Goal: Task Accomplishment & Management: Manage account settings

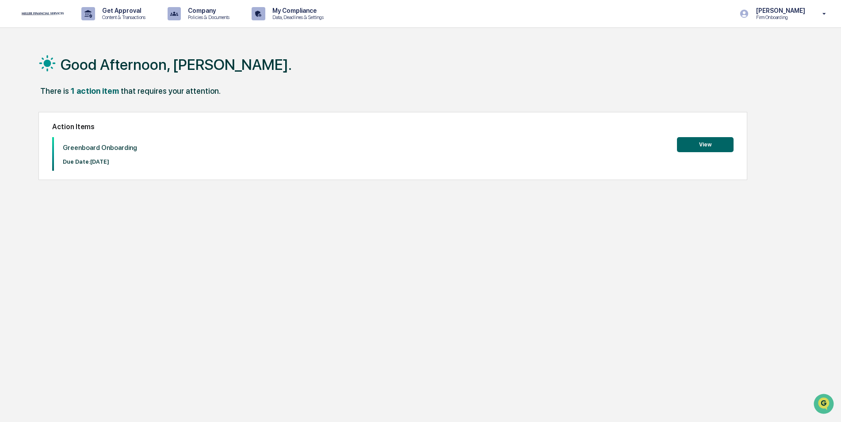
click at [699, 147] on button "View" at bounding box center [705, 144] width 57 height 15
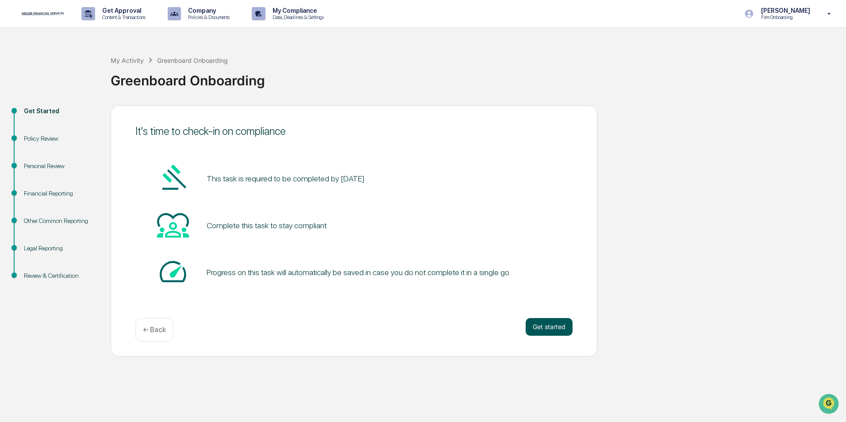
click at [566, 321] on button "Get started" at bounding box center [548, 327] width 47 height 18
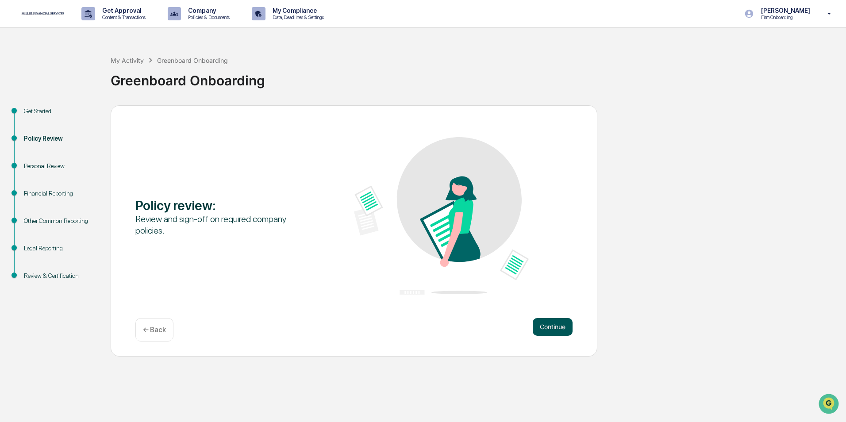
click at [541, 322] on button "Continue" at bounding box center [553, 327] width 40 height 18
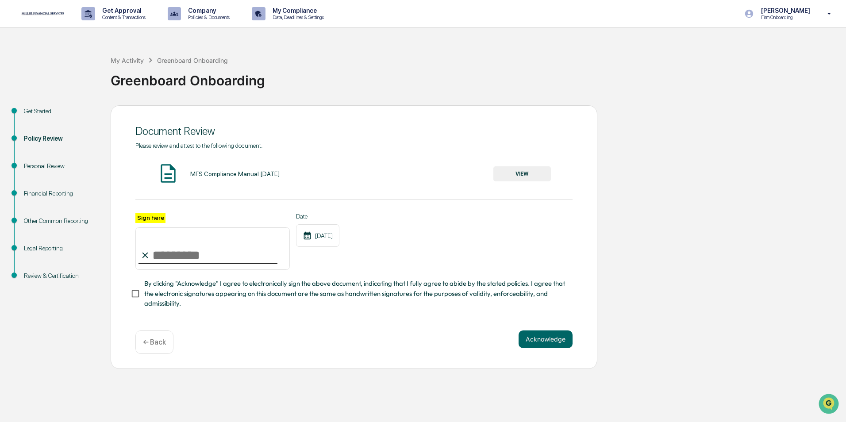
click at [502, 174] on button "VIEW" at bounding box center [522, 173] width 58 height 15
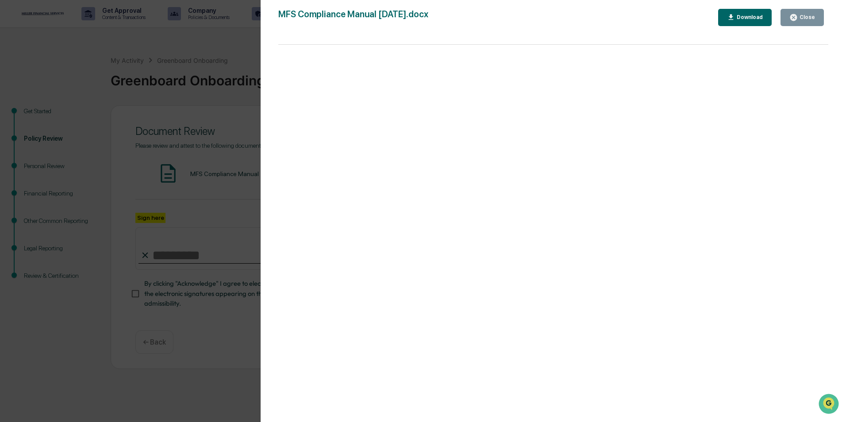
click at [813, 12] on button "Close" at bounding box center [801, 17] width 43 height 17
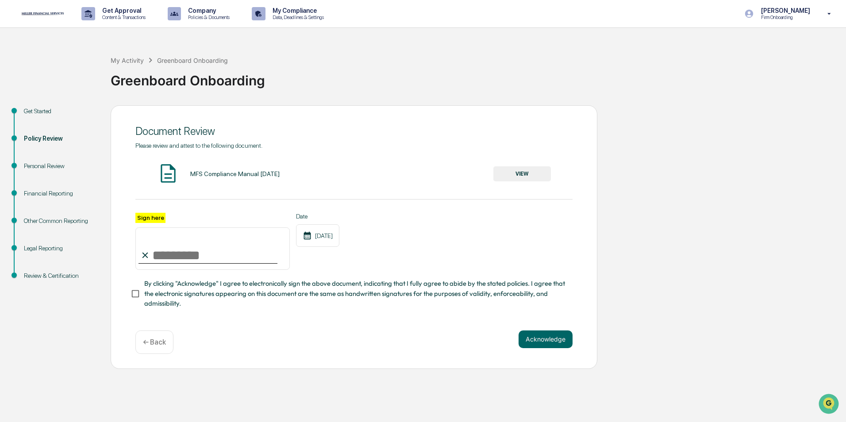
click at [172, 236] on input "Sign here" at bounding box center [212, 248] width 154 height 42
type input "**********"
click at [552, 338] on button "Acknowledge" at bounding box center [545, 339] width 54 height 18
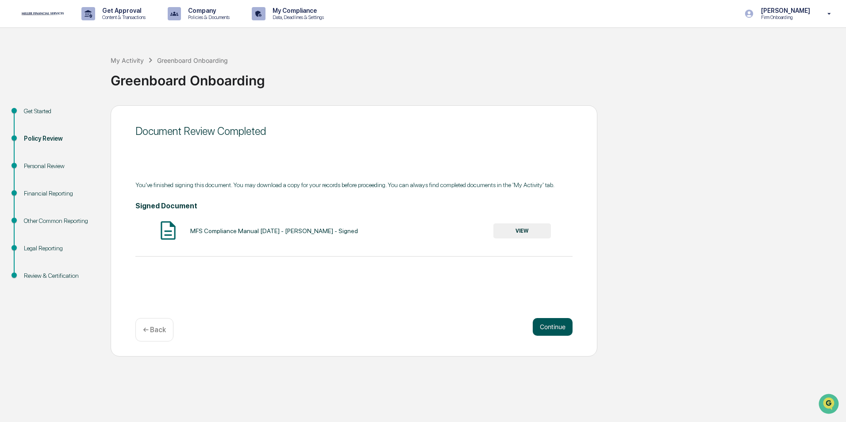
click at [556, 331] on button "Continue" at bounding box center [553, 327] width 40 height 18
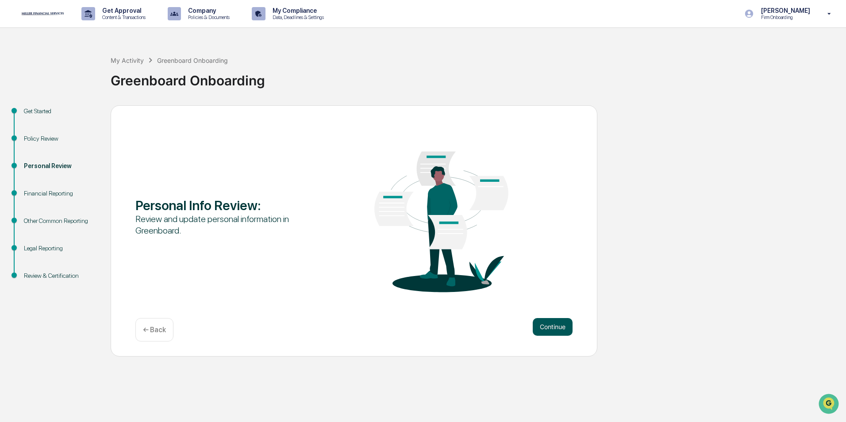
click at [552, 329] on button "Continue" at bounding box center [553, 327] width 40 height 18
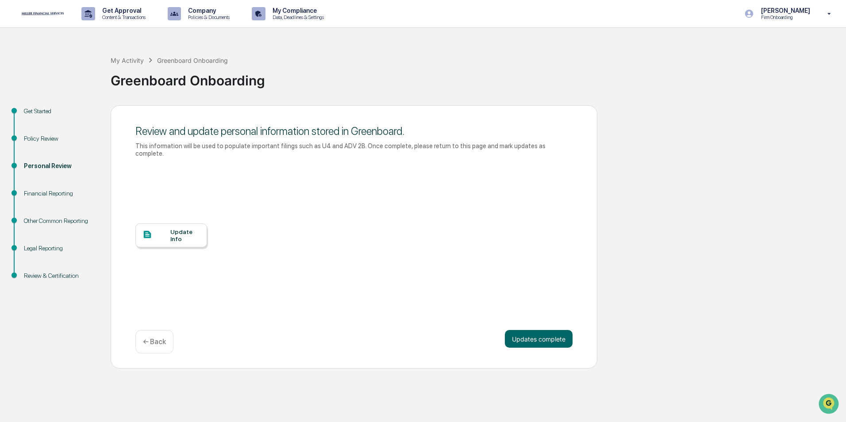
click at [177, 238] on div "Update Info" at bounding box center [171, 235] width 72 height 24
click at [541, 336] on button "Updates complete" at bounding box center [539, 339] width 68 height 18
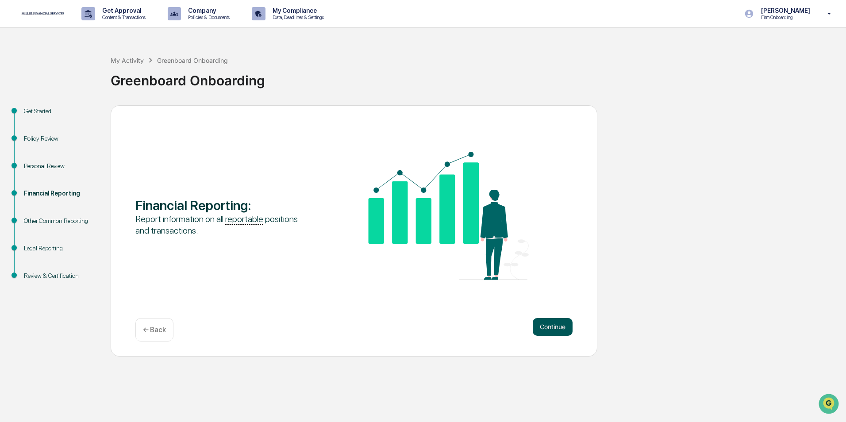
click at [550, 321] on button "Continue" at bounding box center [553, 327] width 40 height 18
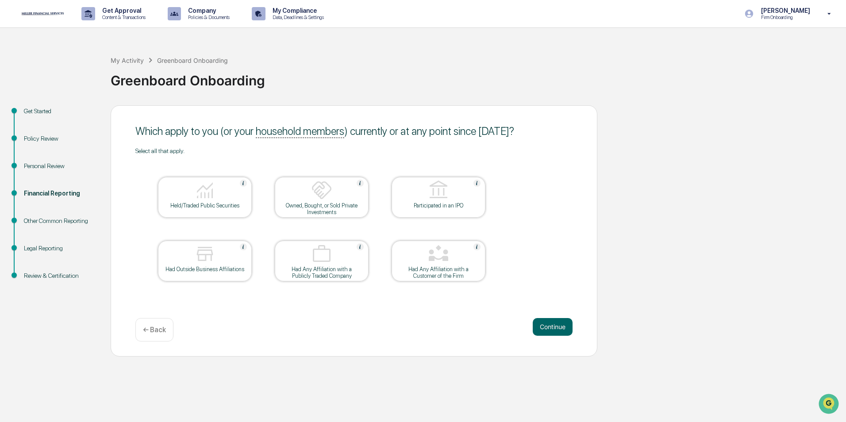
click at [220, 199] on div at bounding box center [205, 191] width 88 height 23
click at [550, 323] on button "Continue" at bounding box center [553, 327] width 40 height 18
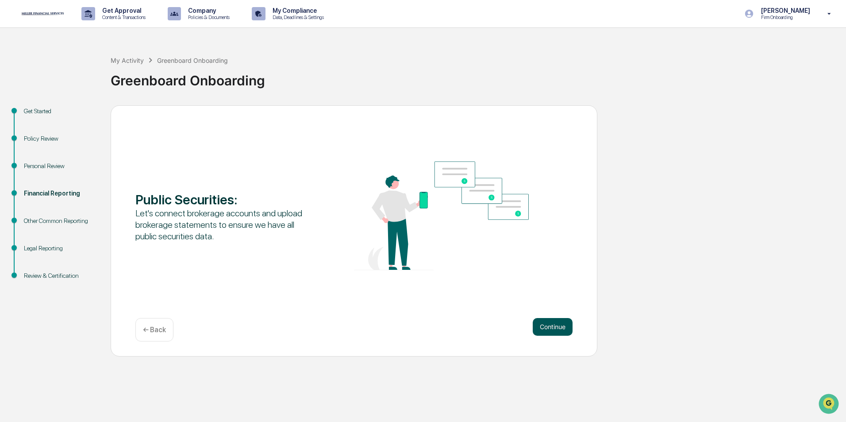
click at [541, 320] on button "Continue" at bounding box center [553, 327] width 40 height 18
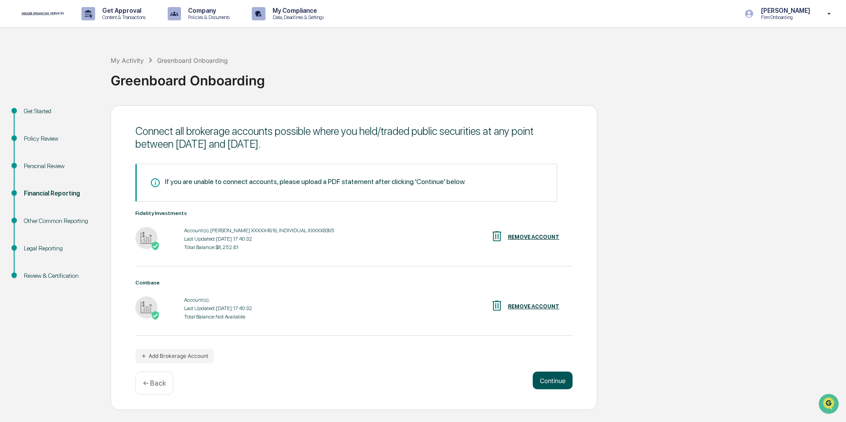
click at [558, 378] on button "Continue" at bounding box center [553, 381] width 40 height 18
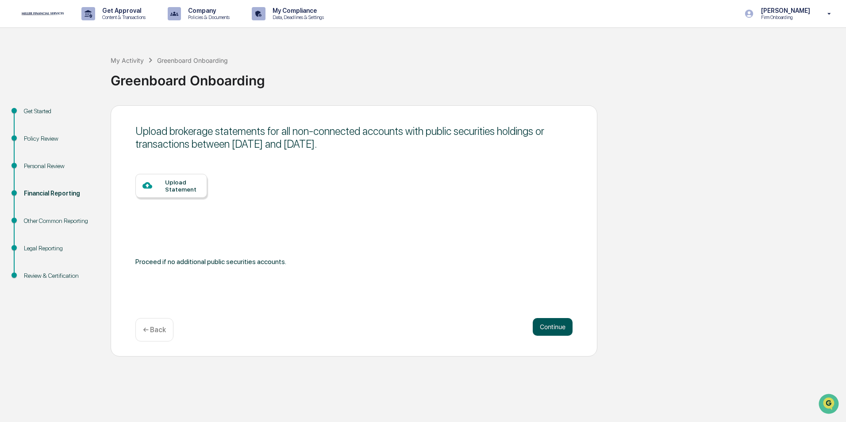
click at [546, 322] on button "Continue" at bounding box center [553, 327] width 40 height 18
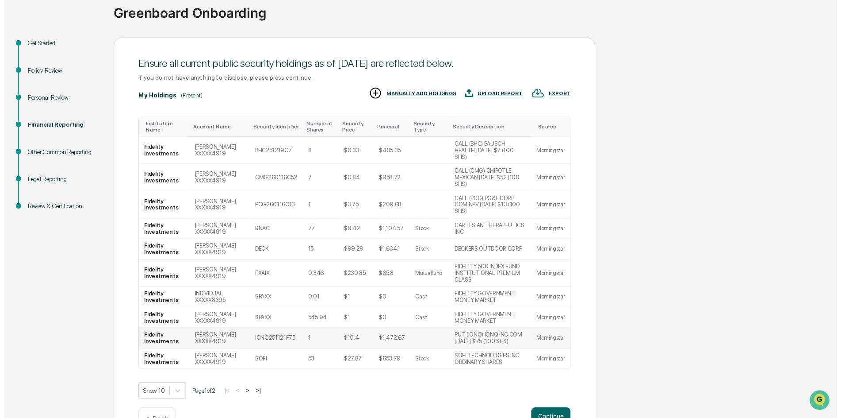
scroll to position [69, 0]
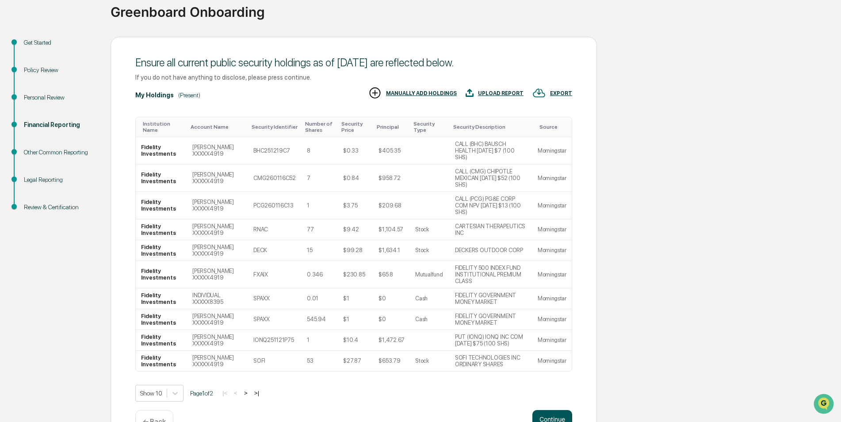
click at [552, 410] on button "Continue" at bounding box center [553, 419] width 40 height 18
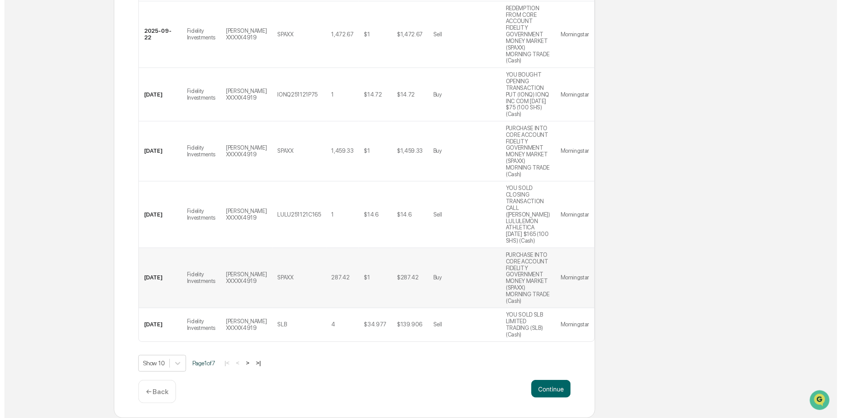
scroll to position [387, 0]
click at [548, 388] on button "Continue" at bounding box center [553, 393] width 40 height 18
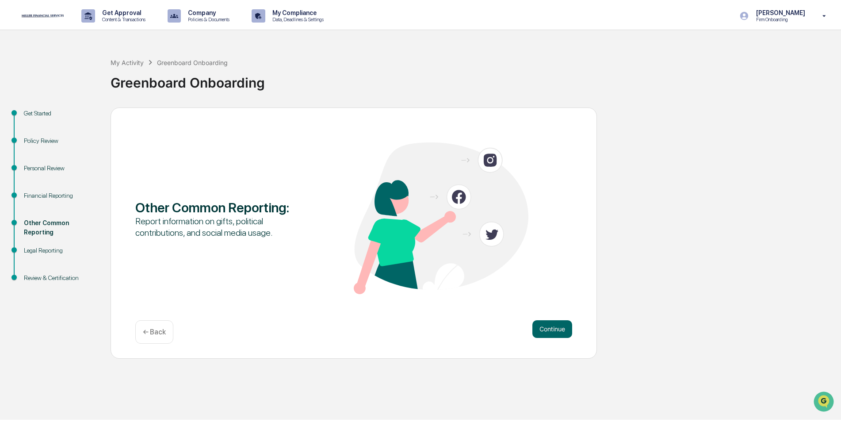
scroll to position [0, 0]
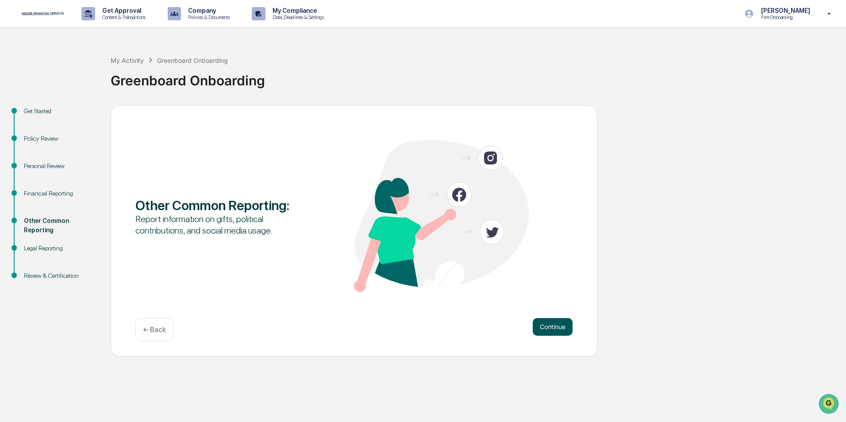
click at [546, 322] on button "Continue" at bounding box center [553, 327] width 40 height 18
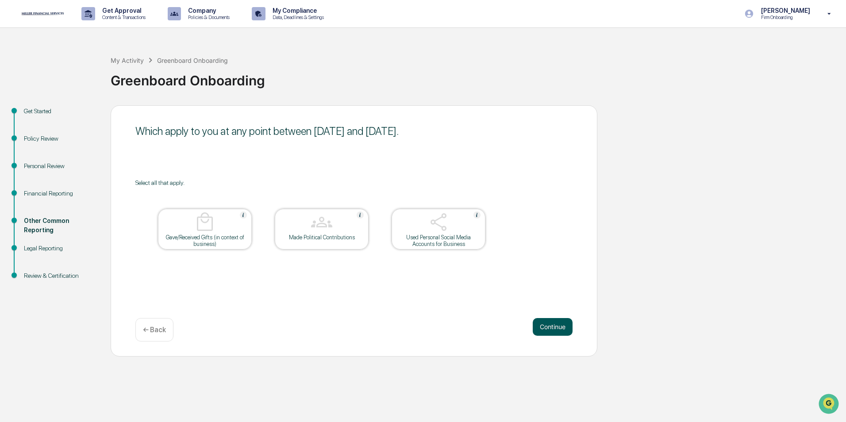
click at [547, 322] on button "Continue" at bounding box center [553, 327] width 40 height 18
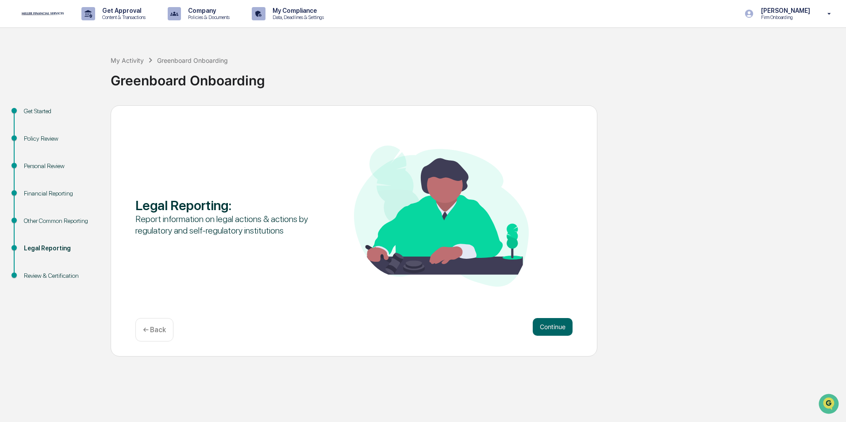
click at [166, 333] on div "← Back" at bounding box center [154, 329] width 38 height 23
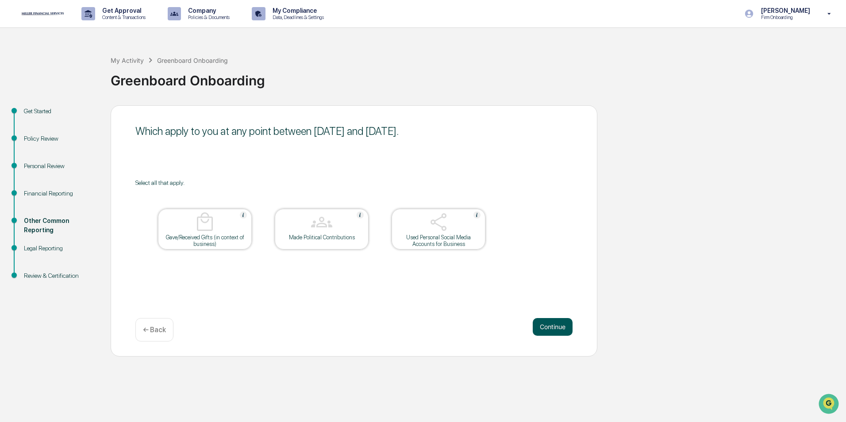
click at [542, 322] on button "Continue" at bounding box center [553, 327] width 40 height 18
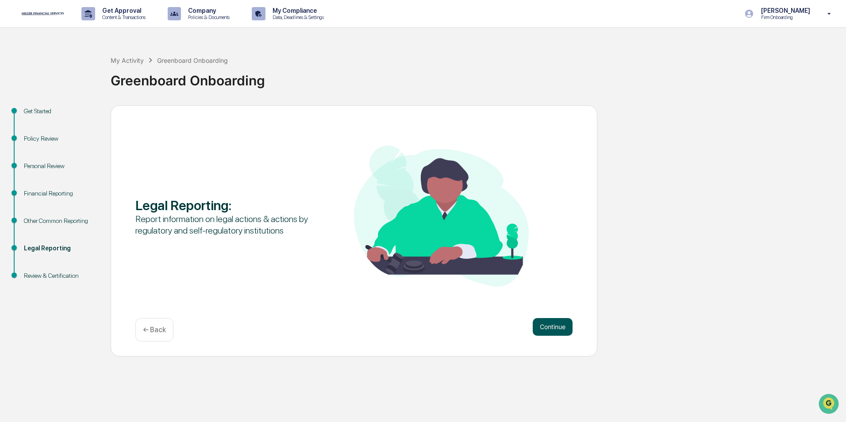
click at [543, 322] on button "Continue" at bounding box center [553, 327] width 40 height 18
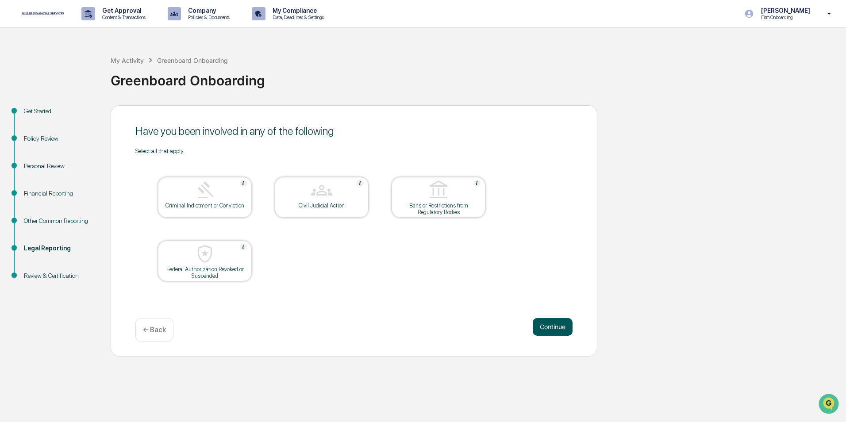
click at [545, 321] on button "Continue" at bounding box center [553, 327] width 40 height 18
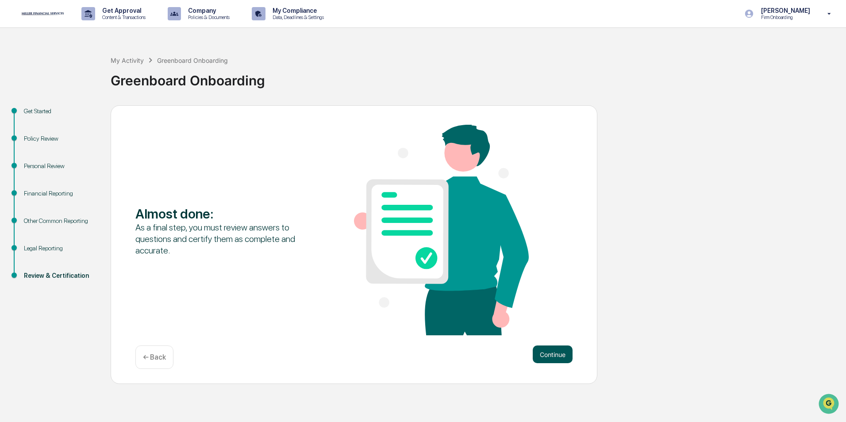
click at [545, 355] on button "Continue" at bounding box center [553, 354] width 40 height 18
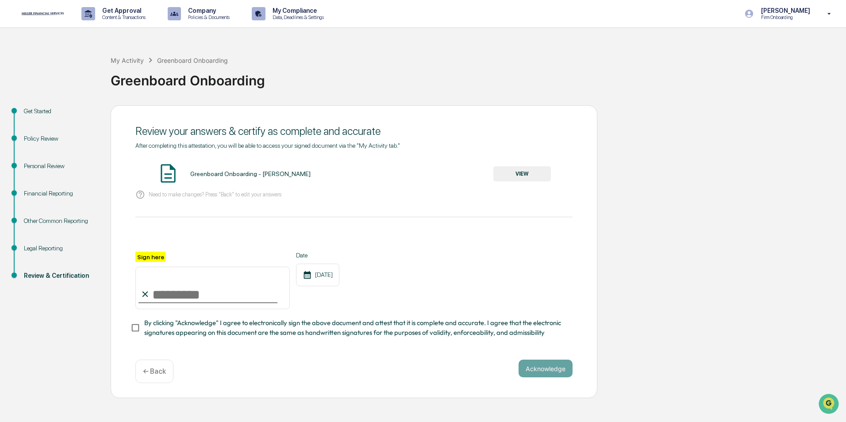
click at [232, 285] on input "Sign here" at bounding box center [212, 288] width 154 height 42
type input "**********"
click at [541, 370] on button "Acknowledge" at bounding box center [545, 369] width 54 height 18
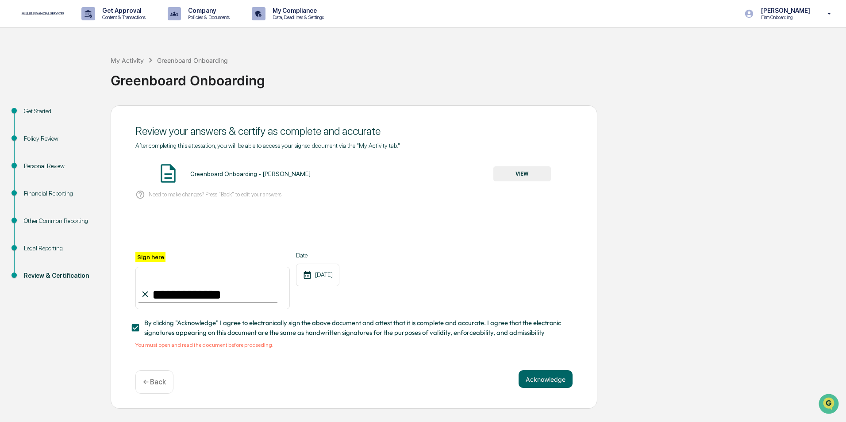
click at [528, 181] on button "VIEW" at bounding box center [522, 173] width 58 height 15
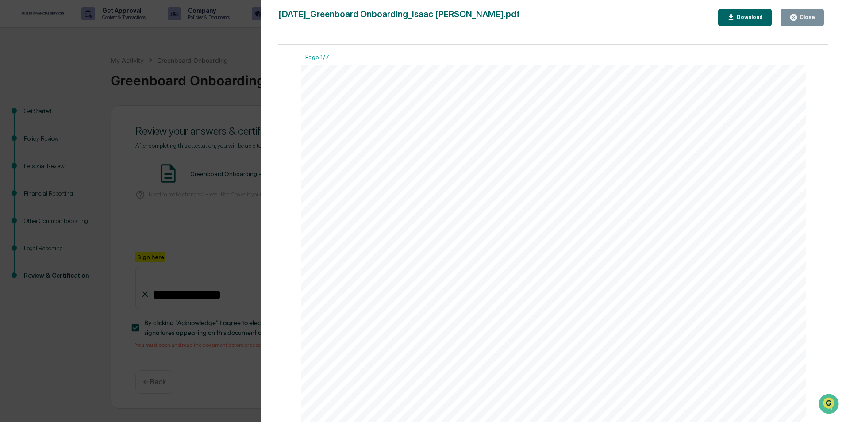
click at [165, 178] on div "Version History 10/15/2025, 05:41 PM Isaac Lubbers 2025-10-15_Greenboard Onboar…" at bounding box center [423, 211] width 846 height 422
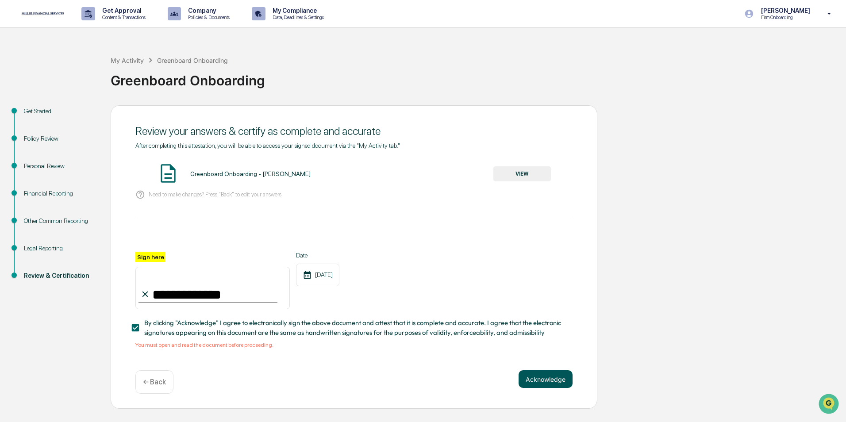
click at [553, 379] on button "Acknowledge" at bounding box center [545, 379] width 54 height 18
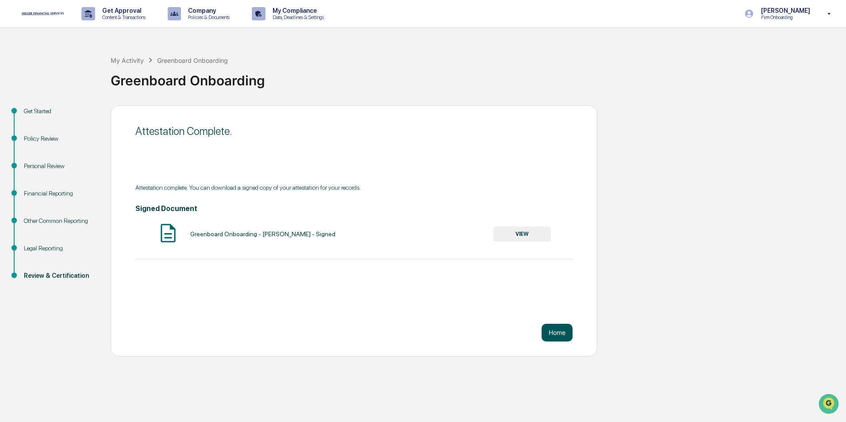
click at [560, 328] on button "Home" at bounding box center [556, 333] width 31 height 18
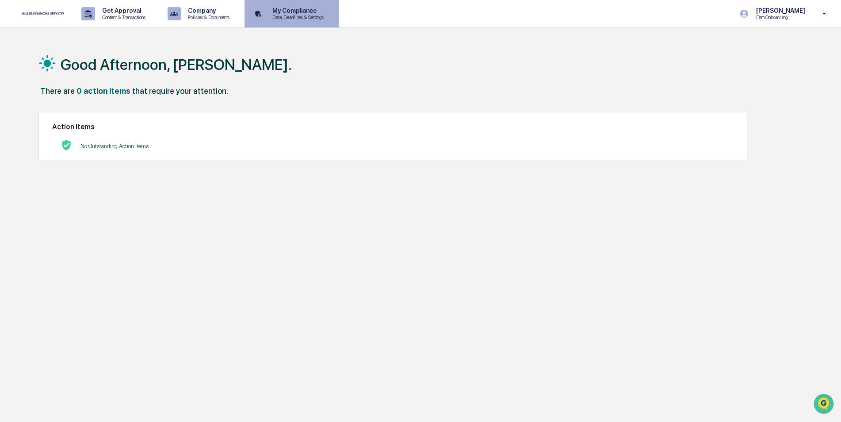
click at [308, 17] on p "Data, Deadlines & Settings" at bounding box center [296, 17] width 63 height 6
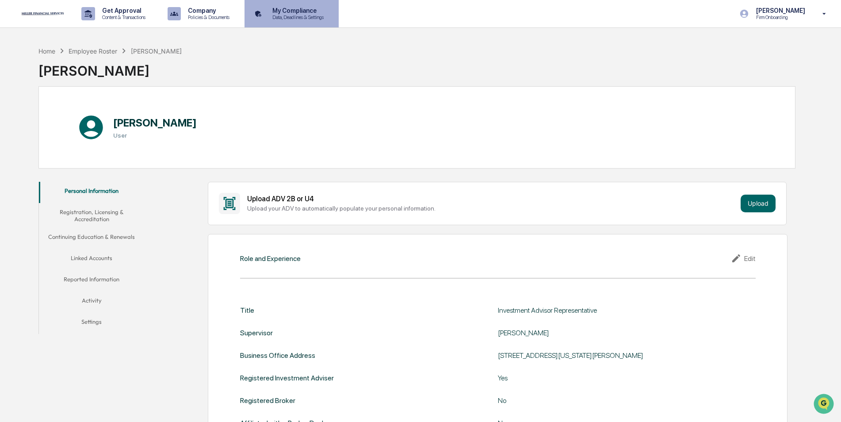
click at [301, 11] on p "My Compliance" at bounding box center [296, 10] width 63 height 7
click at [304, 13] on p "My Compliance" at bounding box center [296, 10] width 63 height 7
click at [286, 11] on p "My Compliance" at bounding box center [296, 10] width 63 height 7
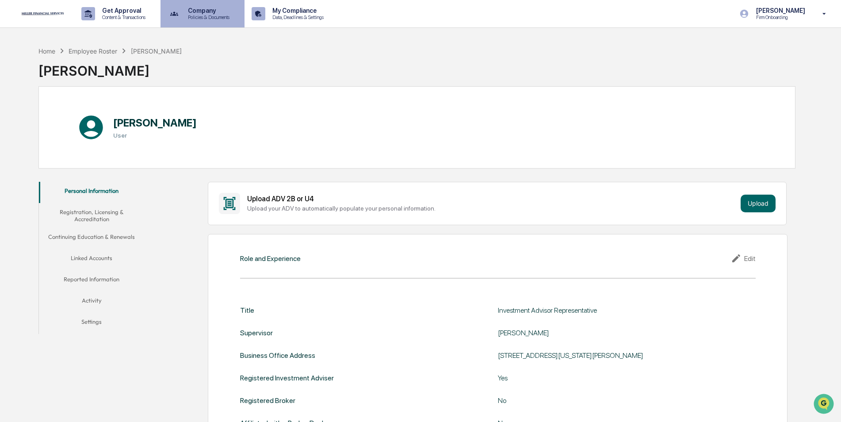
click at [217, 11] on p "Company" at bounding box center [207, 10] width 53 height 7
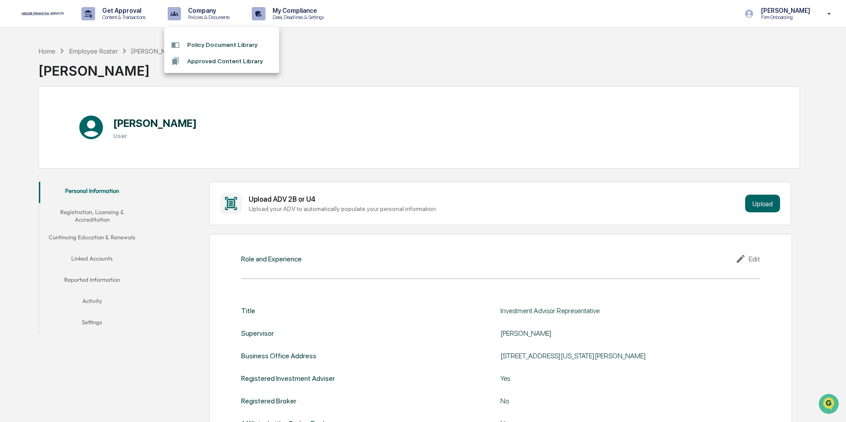
click at [224, 41] on li "Policy Document Library" at bounding box center [221, 45] width 115 height 16
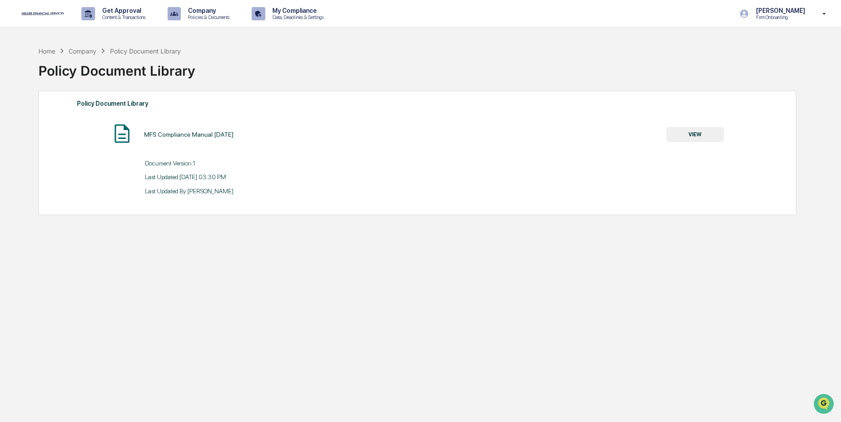
click at [703, 134] on button "VIEW" at bounding box center [696, 134] width 58 height 15
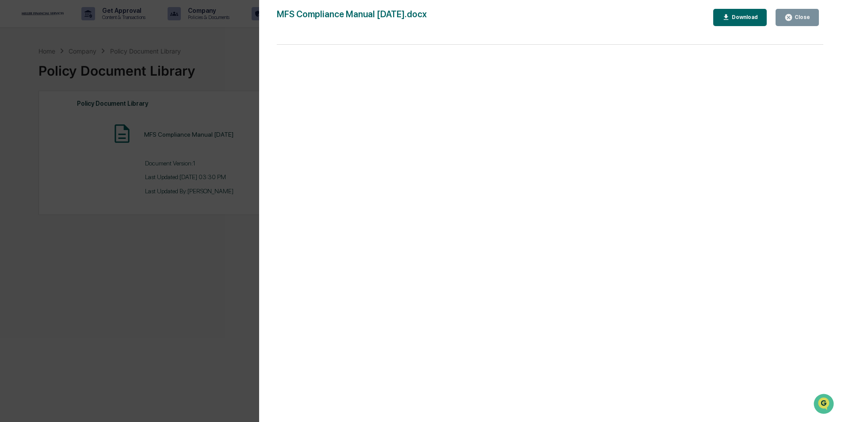
click at [809, 20] on div "Close" at bounding box center [801, 17] width 17 height 6
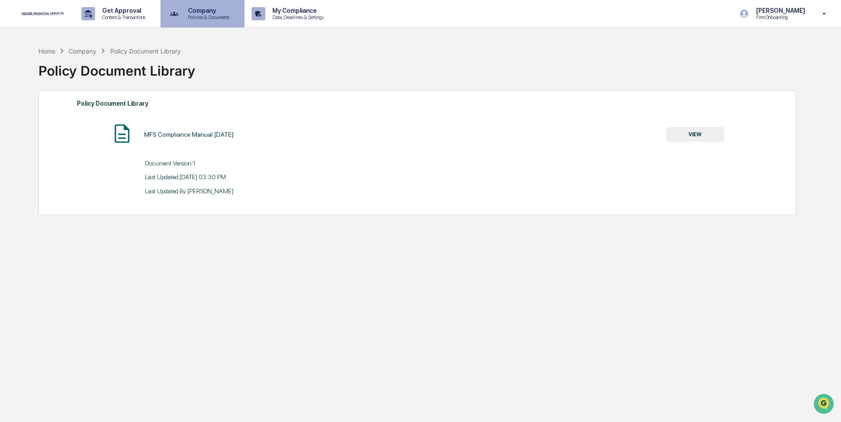
click at [212, 13] on p "Company" at bounding box center [207, 10] width 53 height 7
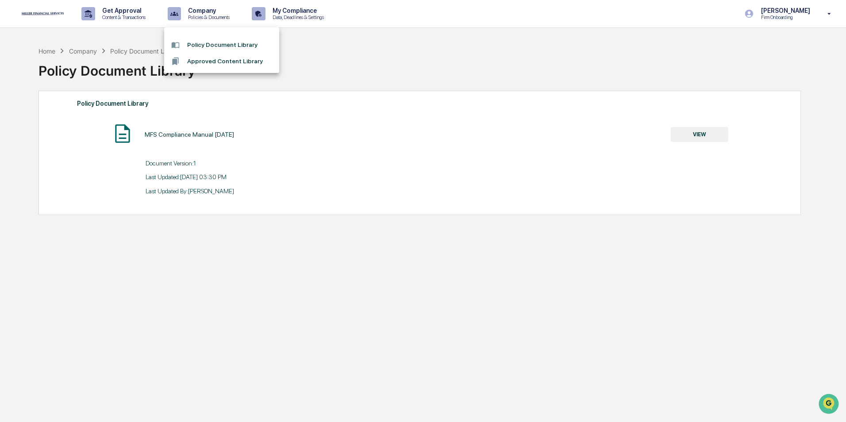
click at [213, 56] on li "Approved Content Library" at bounding box center [221, 61] width 115 height 16
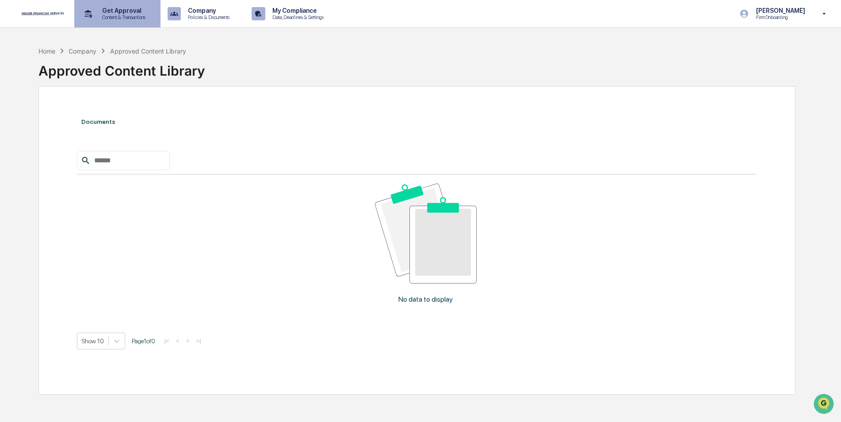
click at [129, 18] on p "Content & Transactions" at bounding box center [122, 17] width 55 height 6
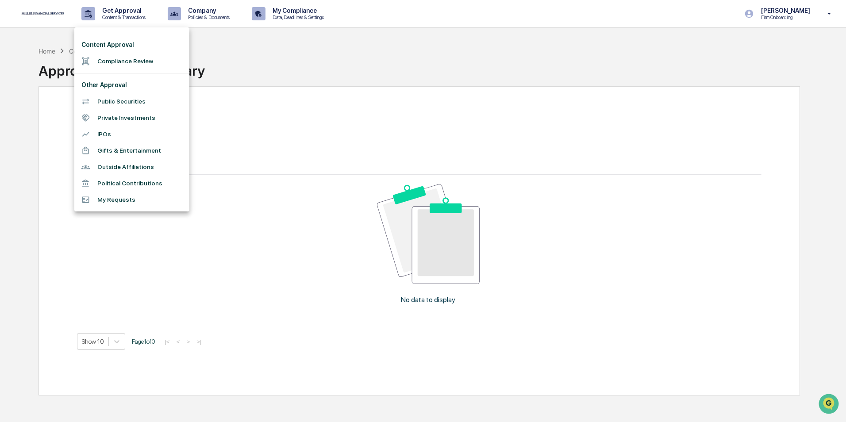
click at [137, 58] on li "Compliance Review" at bounding box center [131, 61] width 115 height 16
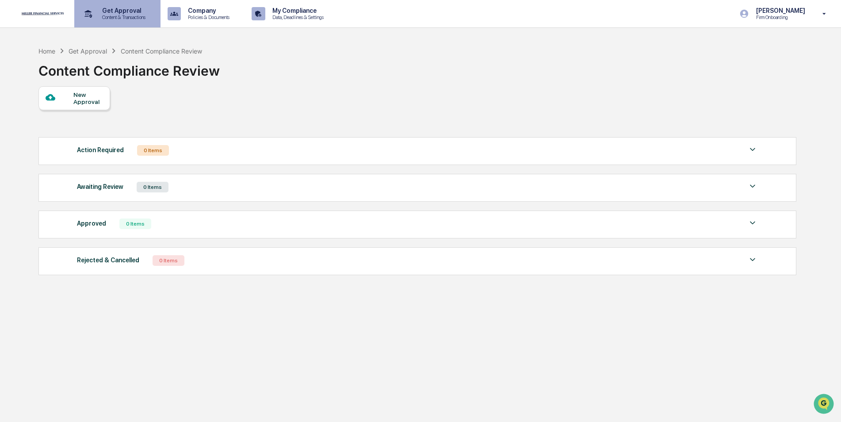
click at [107, 21] on div "Get Approval Content & Transactions" at bounding box center [116, 13] width 77 height 27
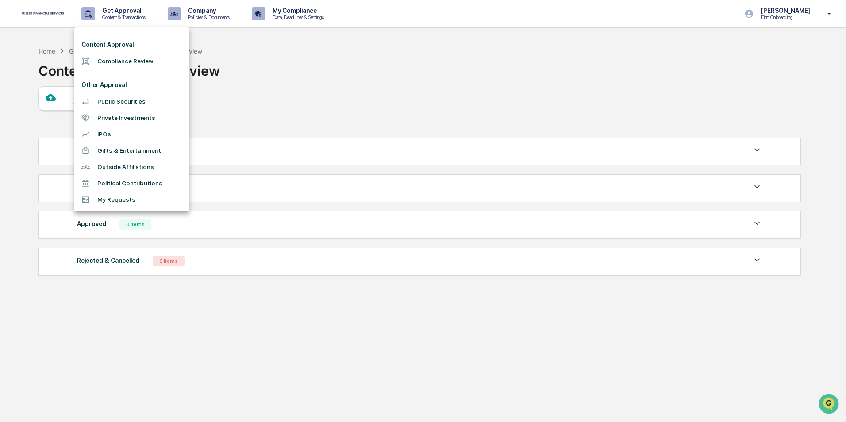
click at [131, 104] on li "Public Securities" at bounding box center [131, 101] width 115 height 16
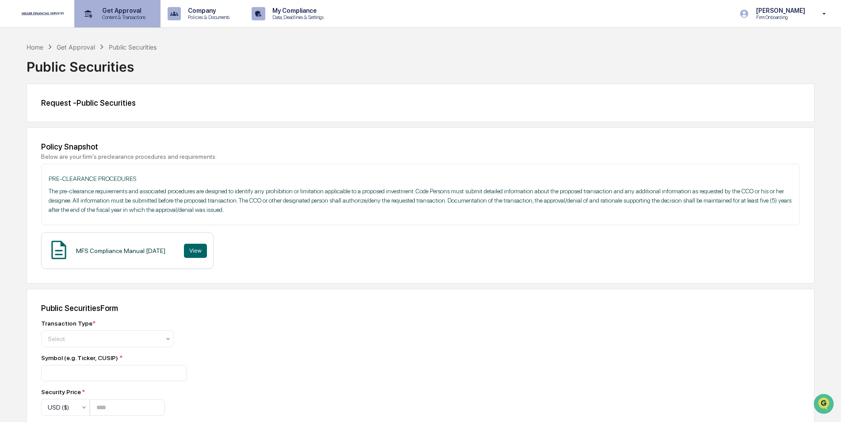
click at [140, 14] on p "Get Approval" at bounding box center [122, 10] width 55 height 7
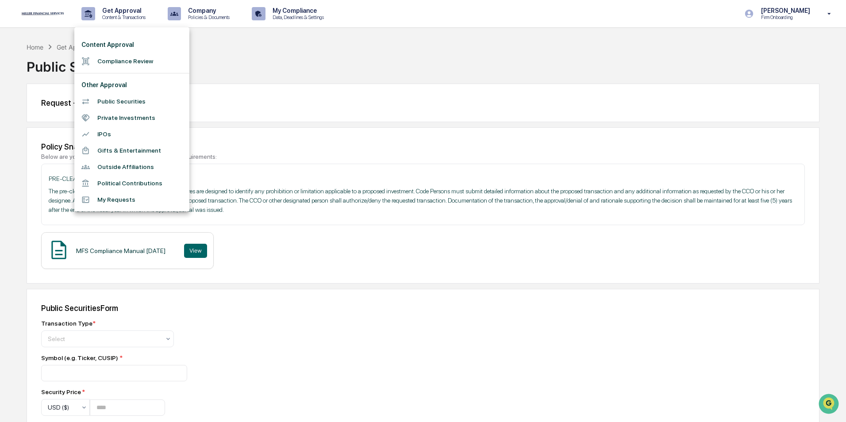
drag, startPoint x: 625, startPoint y: 32, endPoint x: 652, endPoint y: 10, distance: 35.2
click at [625, 32] on div at bounding box center [423, 211] width 846 height 422
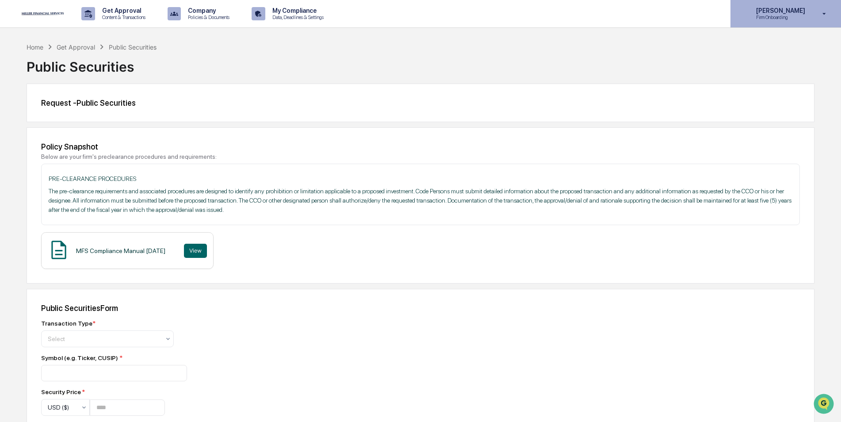
click at [786, 12] on p "[PERSON_NAME]" at bounding box center [779, 10] width 61 height 7
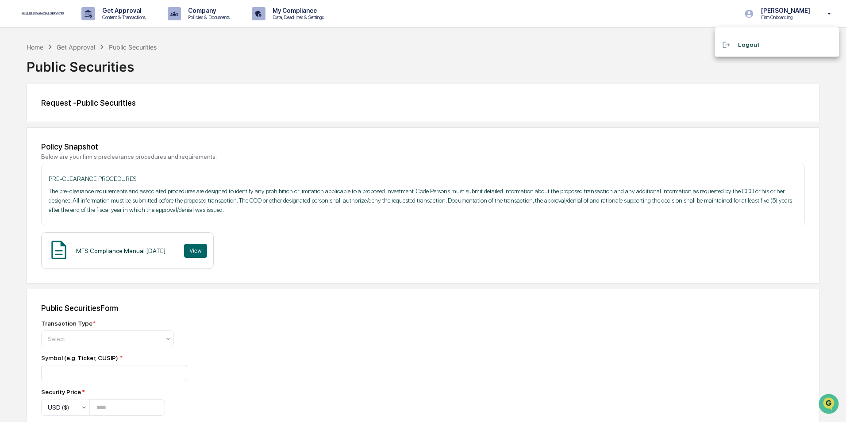
click at [767, 39] on li "Logout" at bounding box center [777, 45] width 124 height 16
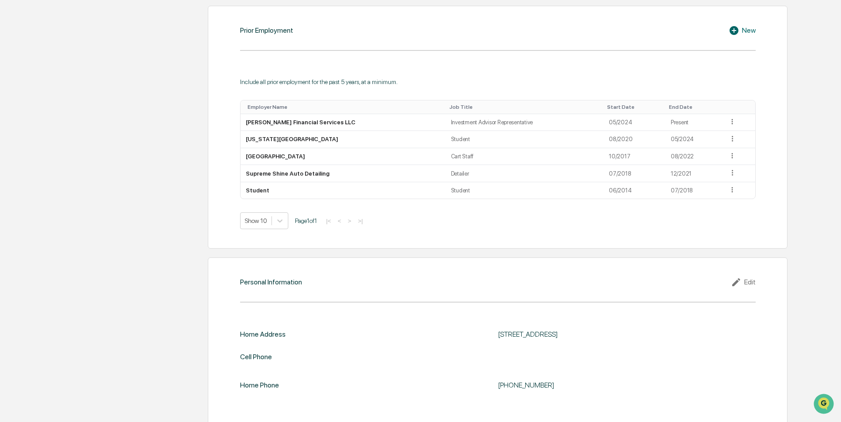
scroll to position [681, 0]
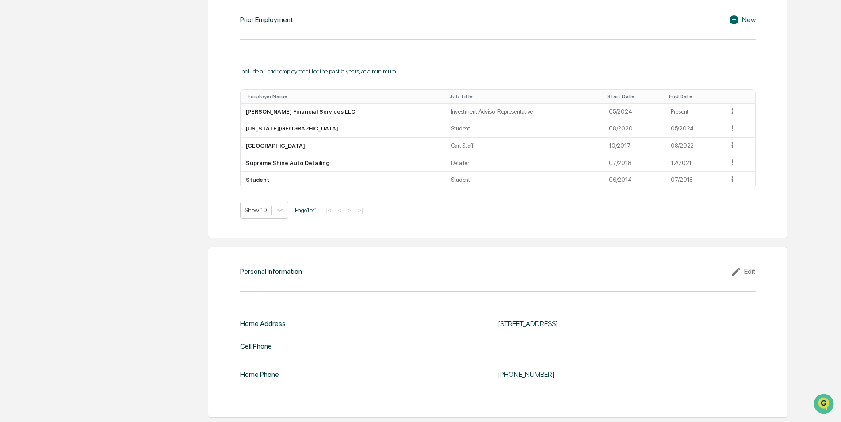
click at [752, 270] on div "Edit" at bounding box center [743, 271] width 25 height 11
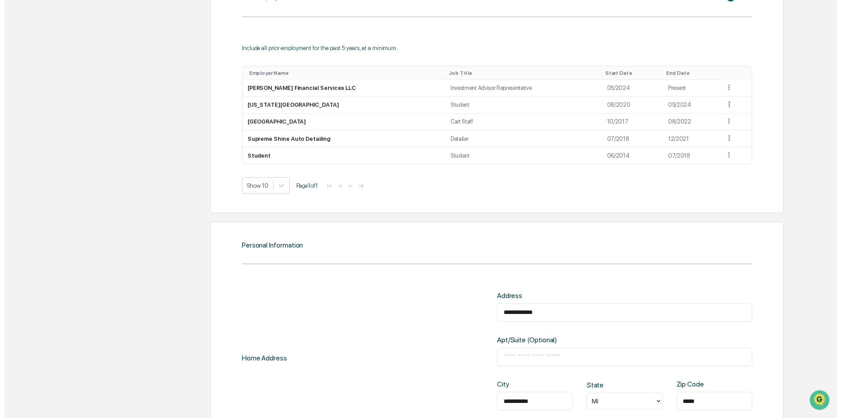
scroll to position [831, 0]
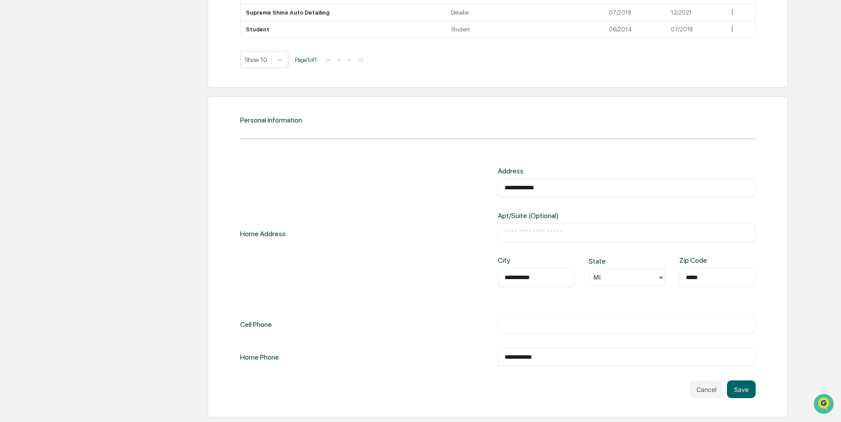
click at [548, 336] on div "**********" at bounding box center [498, 267] width 516 height 200
click at [548, 334] on div "**********" at bounding box center [498, 267] width 516 height 200
click at [552, 325] on input "text" at bounding box center [627, 324] width 245 height 9
type input "**********"
click at [553, 312] on div "**********" at bounding box center [498, 267] width 516 height 200
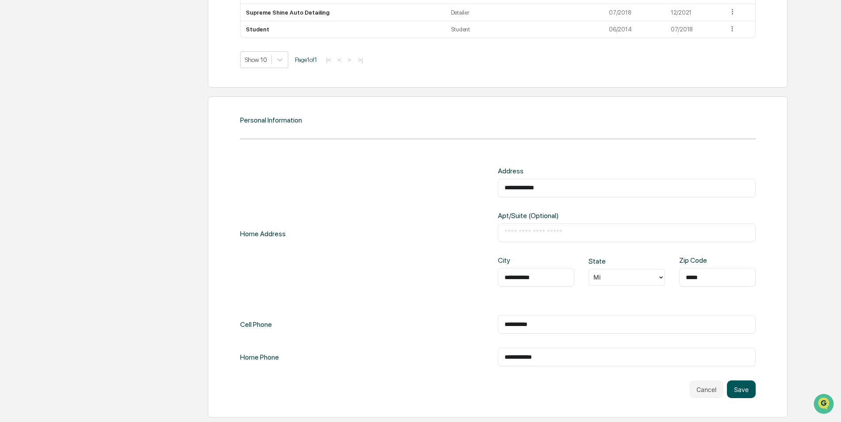
click at [739, 384] on button "Save" at bounding box center [741, 389] width 29 height 18
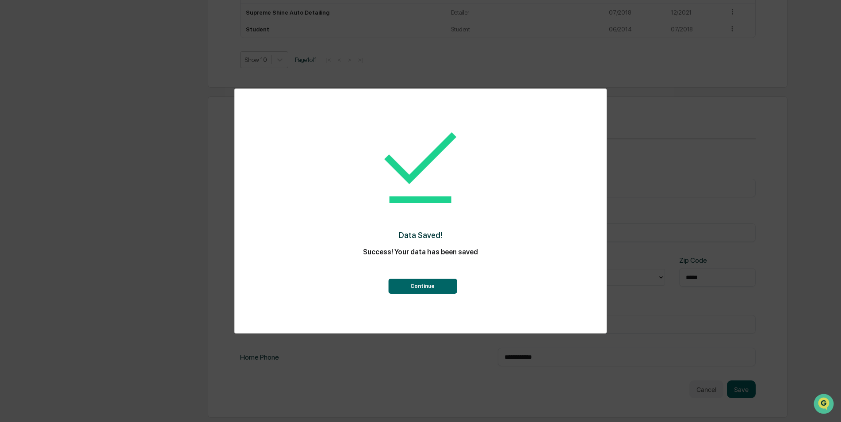
click at [402, 282] on button "Continue" at bounding box center [422, 286] width 69 height 15
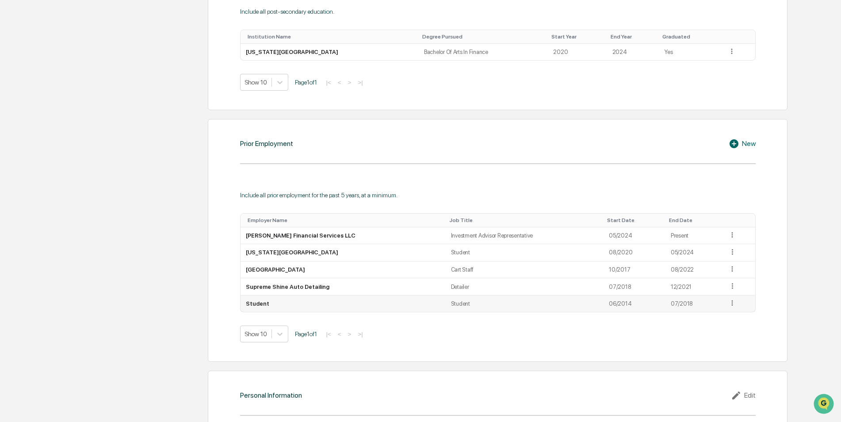
scroll to position [692, 0]
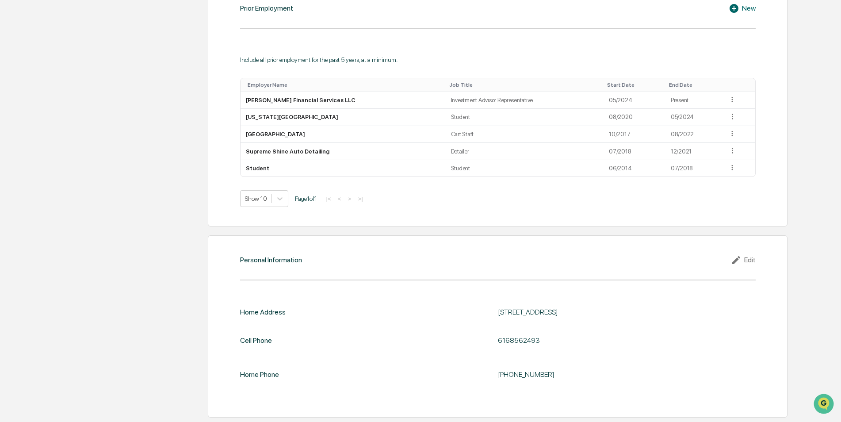
click at [744, 254] on div "Personal Information Edit Home Address [STREET_ADDRESS] Phone [PHONE_NUMBER] Ho…" at bounding box center [497, 326] width 579 height 182
click at [742, 259] on icon at bounding box center [737, 260] width 13 height 11
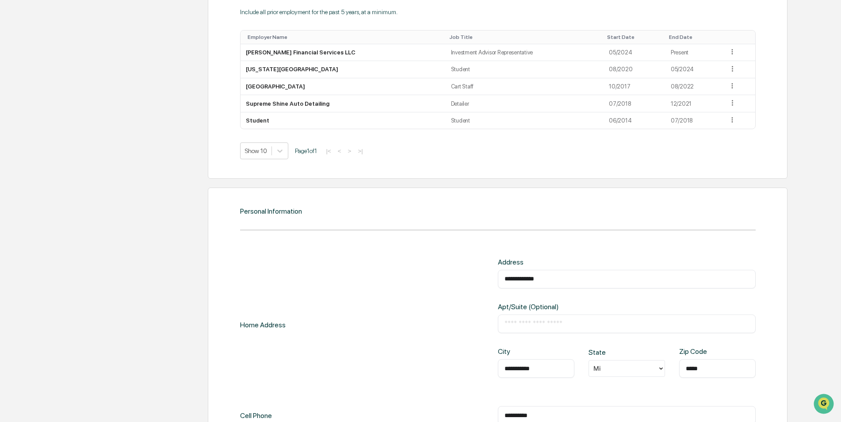
scroll to position [831, 0]
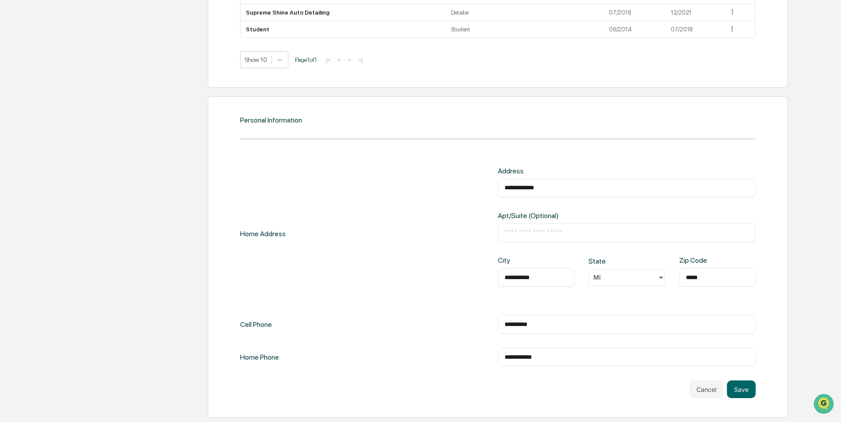
click at [515, 323] on input "**********" at bounding box center [627, 324] width 245 height 9
type input "**********"
click at [757, 395] on div "**********" at bounding box center [497, 256] width 579 height 321
click at [742, 391] on button "Save" at bounding box center [741, 389] width 29 height 18
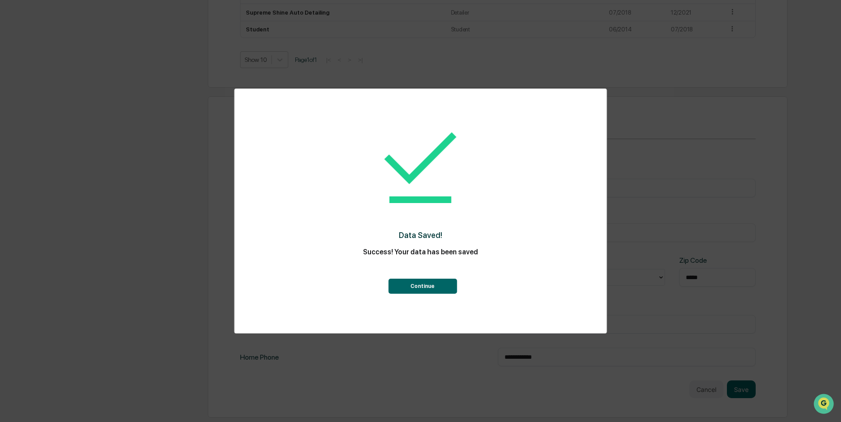
click at [414, 284] on button "Continue" at bounding box center [422, 286] width 69 height 15
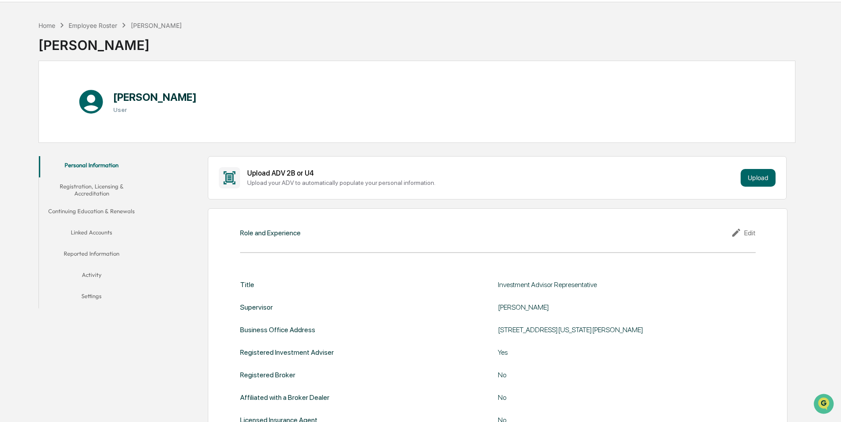
scroll to position [0, 0]
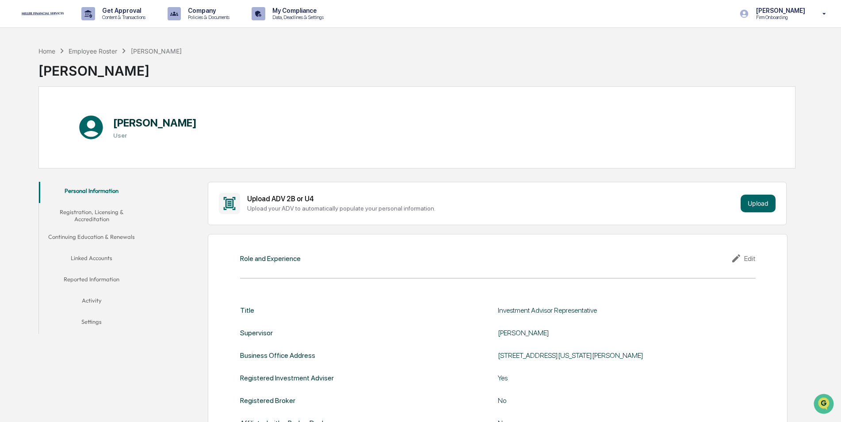
click at [107, 211] on button "Registration, Licensing & Accreditation" at bounding box center [92, 215] width 106 height 25
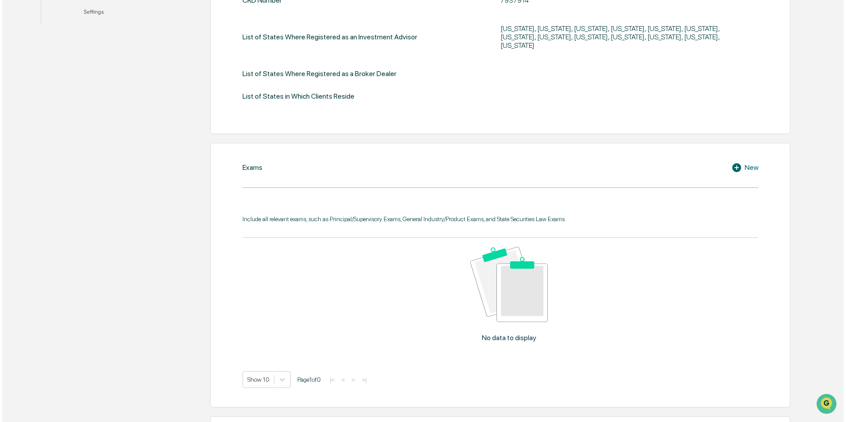
scroll to position [221, 0]
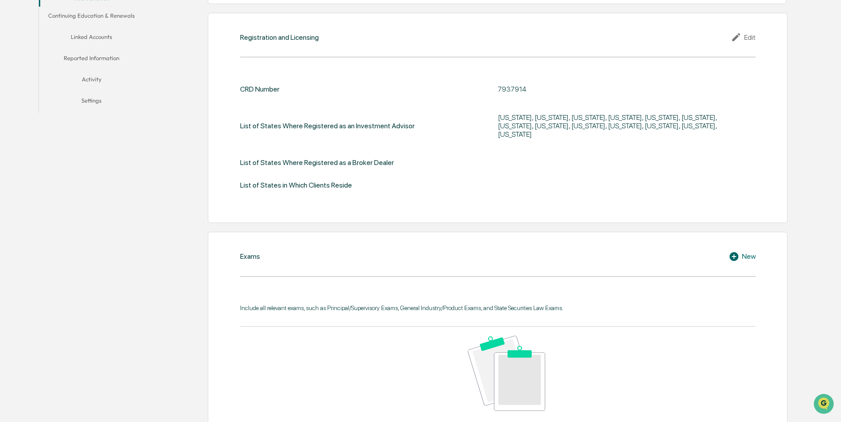
click at [747, 251] on div "New" at bounding box center [742, 256] width 27 height 11
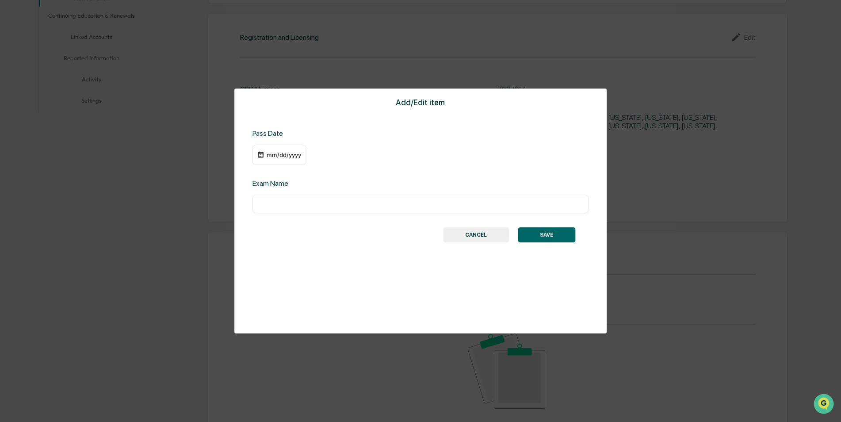
click at [272, 157] on div "mm/dd/yyyy" at bounding box center [283, 154] width 35 height 7
click at [362, 153] on div at bounding box center [423, 211] width 846 height 422
click at [355, 199] on input "text" at bounding box center [420, 203] width 323 height 9
type input "*********"
click at [291, 152] on div "mm/dd/yyyy" at bounding box center [283, 154] width 35 height 7
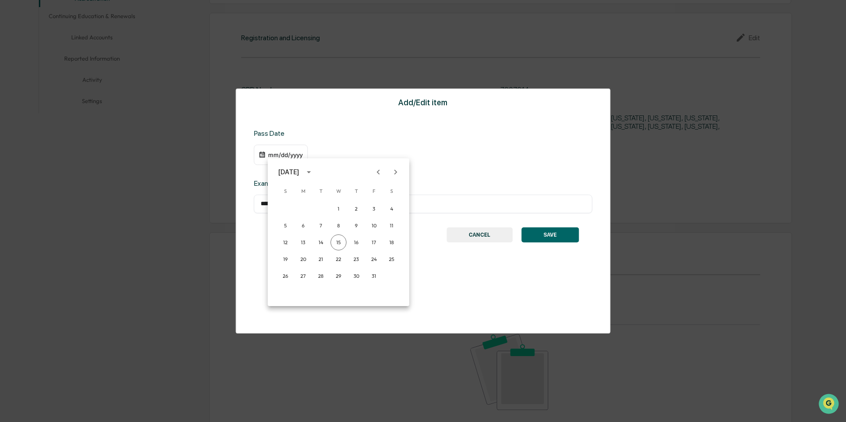
click at [314, 171] on icon "calendar view is open, switch to year view" at bounding box center [309, 172] width 10 height 10
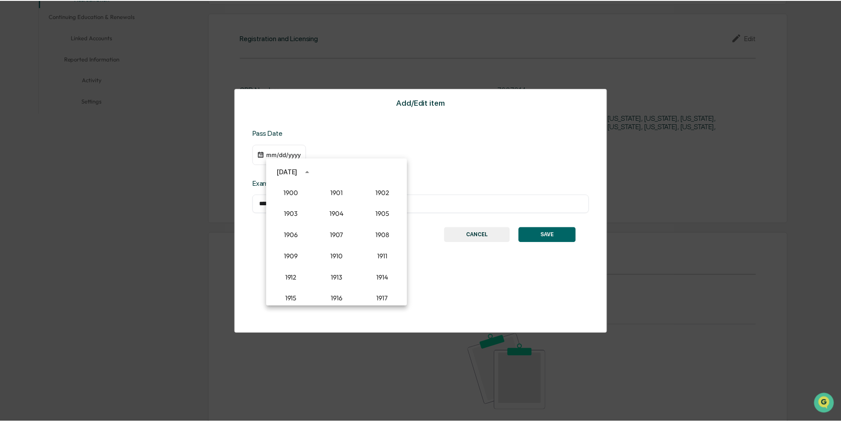
scroll to position [819, 0]
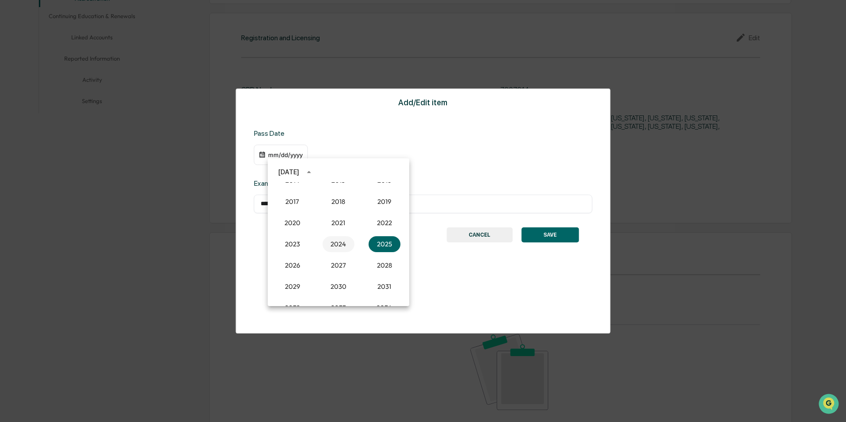
click at [344, 242] on button "2024" at bounding box center [338, 244] width 32 height 16
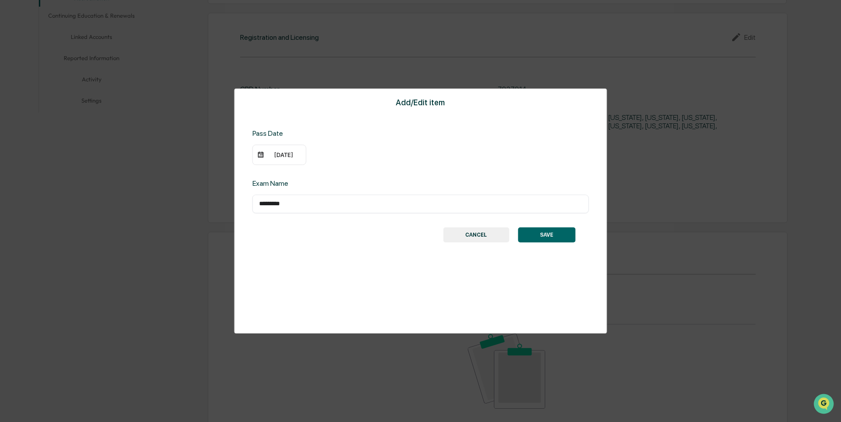
click at [279, 150] on div "[DATE]" at bounding box center [280, 155] width 54 height 20
click at [278, 155] on div "[DATE]" at bounding box center [283, 154] width 35 height 7
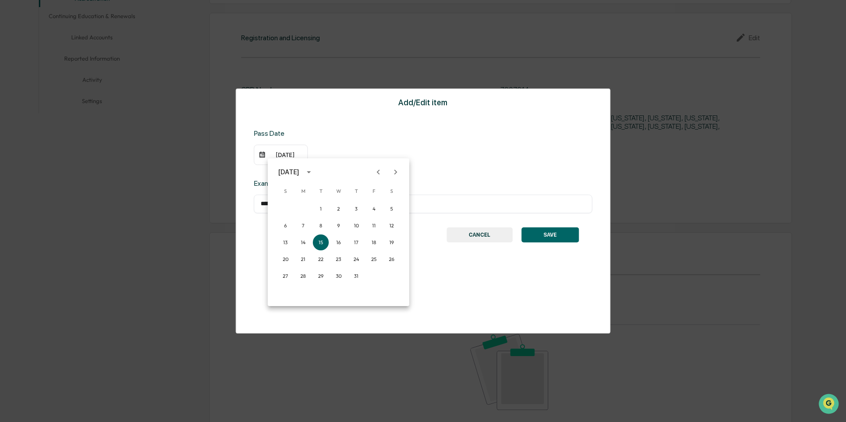
click at [377, 171] on icon "Previous month" at bounding box center [378, 172] width 10 height 10
click at [379, 173] on icon "Previous month" at bounding box center [378, 172] width 10 height 10
click at [376, 175] on icon "Previous month" at bounding box center [378, 172] width 10 height 10
click at [376, 173] on icon "Previous month" at bounding box center [378, 172] width 10 height 10
click at [396, 172] on icon "Next month" at bounding box center [395, 171] width 3 height 5
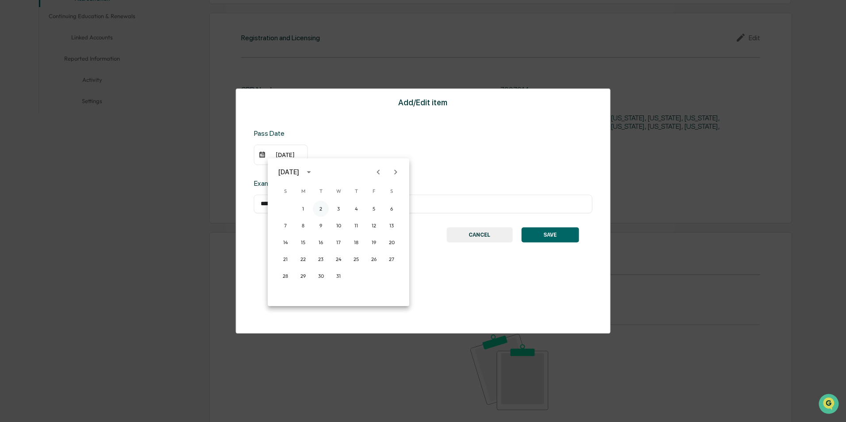
click at [323, 205] on button "2" at bounding box center [321, 209] width 16 height 16
click at [540, 233] on button "SAVE" at bounding box center [547, 234] width 58 height 15
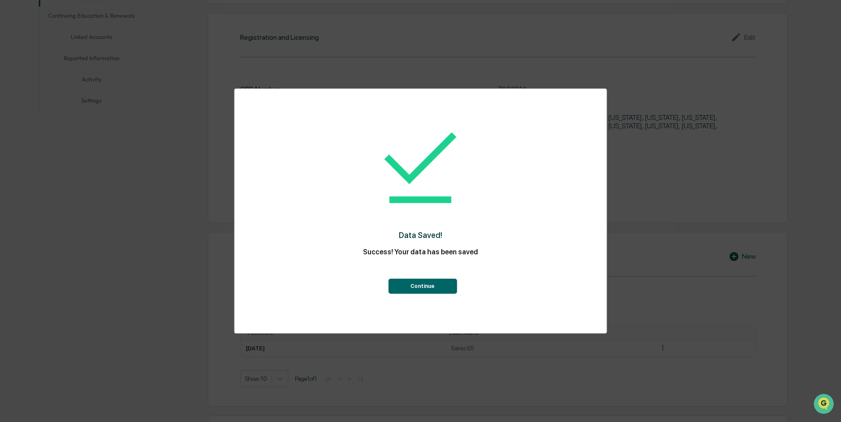
click at [443, 285] on button "Continue" at bounding box center [422, 286] width 69 height 15
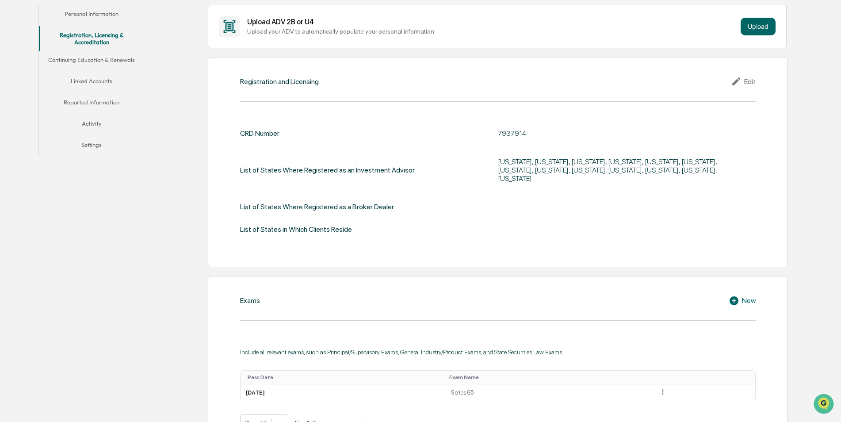
scroll to position [133, 0]
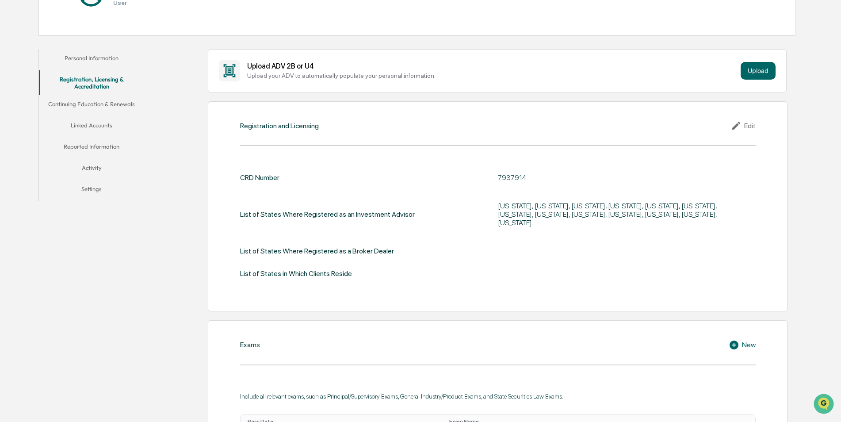
click at [755, 133] on div "Registration and Licensing Edit CRD Number 7937914 List of States Where Registe…" at bounding box center [497, 206] width 579 height 210
click at [752, 131] on div "Edit" at bounding box center [743, 125] width 25 height 11
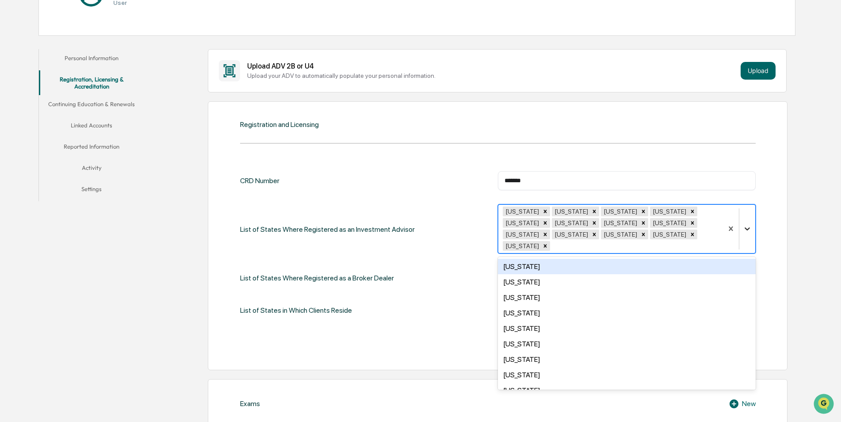
click at [751, 224] on icon at bounding box center [747, 228] width 9 height 9
click at [775, 171] on div "Registration and Licensing CRD Number ******* ​ List of States Where Registered…" at bounding box center [497, 235] width 579 height 269
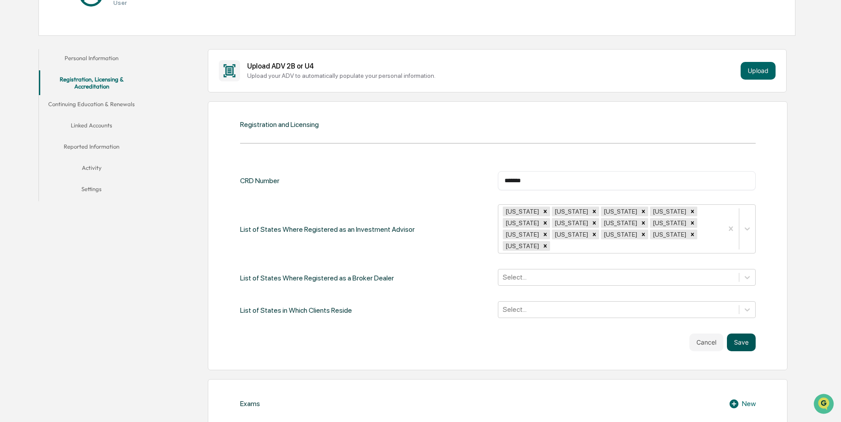
click at [750, 334] on button "Save" at bounding box center [741, 343] width 29 height 18
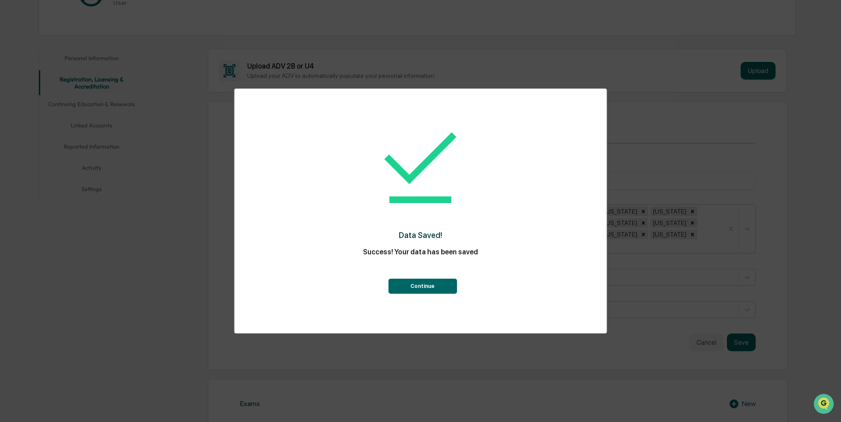
click at [418, 292] on button "Continue" at bounding box center [422, 286] width 69 height 15
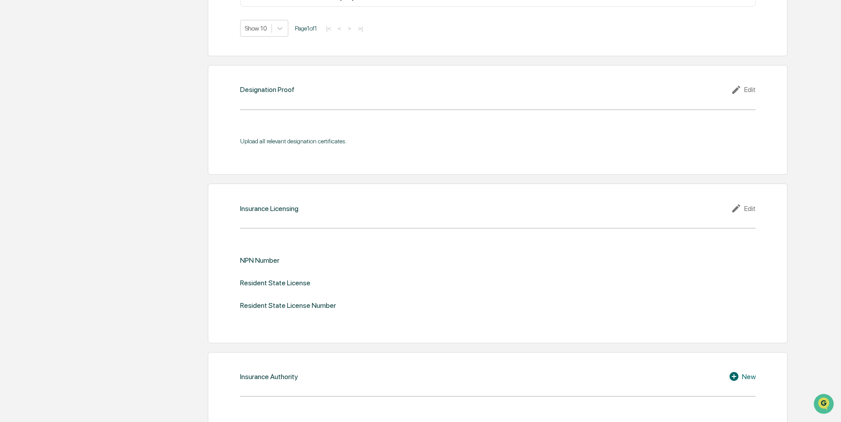
scroll to position [801, 0]
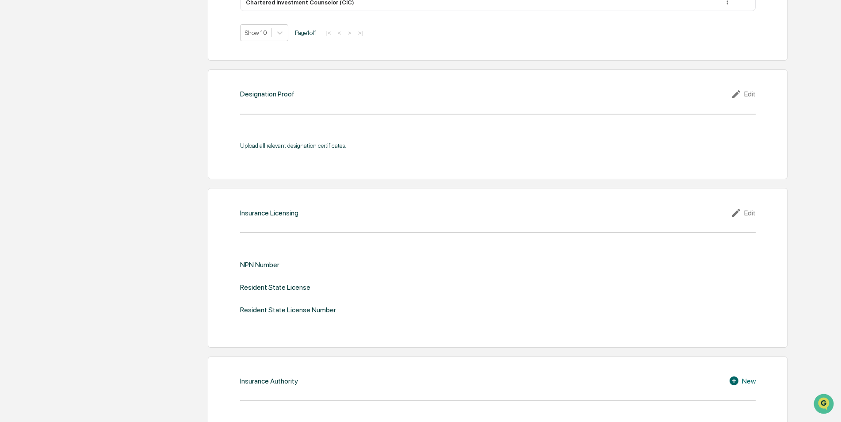
click at [749, 207] on div "Edit" at bounding box center [743, 212] width 25 height 11
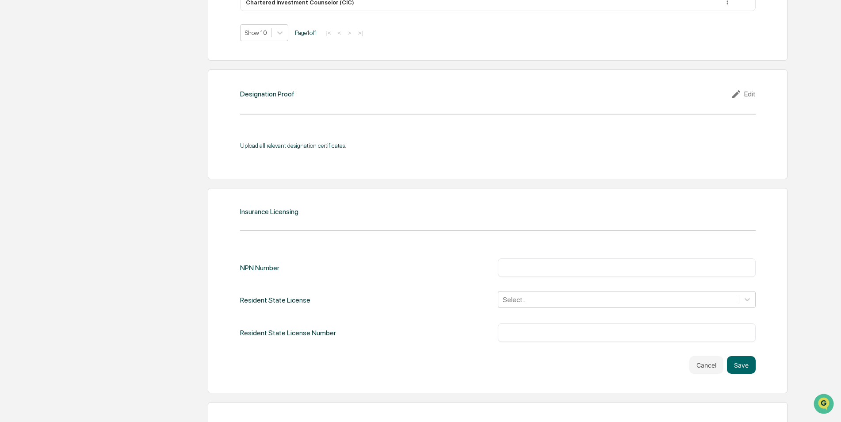
click at [529, 263] on input "text" at bounding box center [627, 267] width 245 height 9
paste input "********"
type input "********"
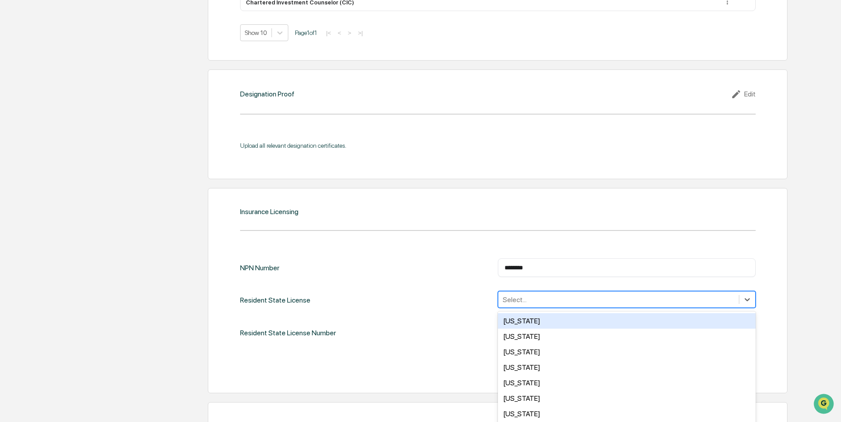
scroll to position [818, 0]
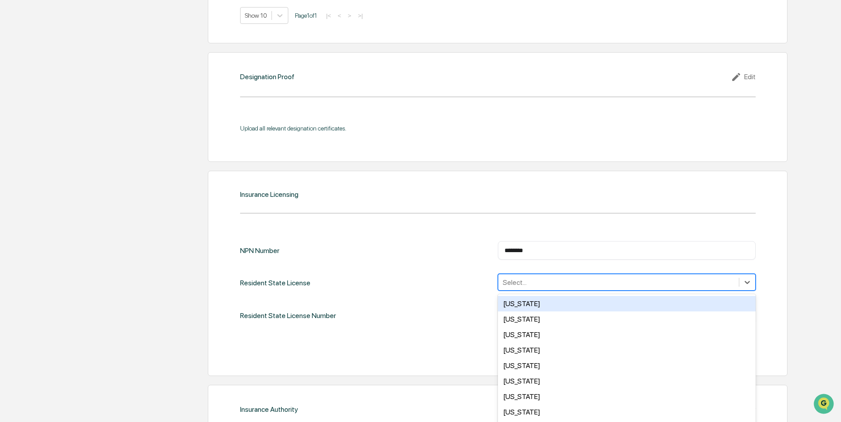
click at [537, 289] on div "50 results available. Use Up and Down to choose options, press Enter to select …" at bounding box center [627, 282] width 258 height 17
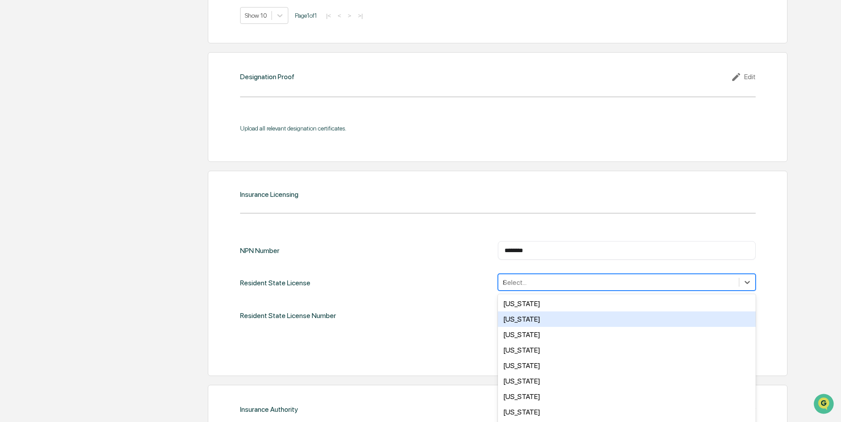
type input "**"
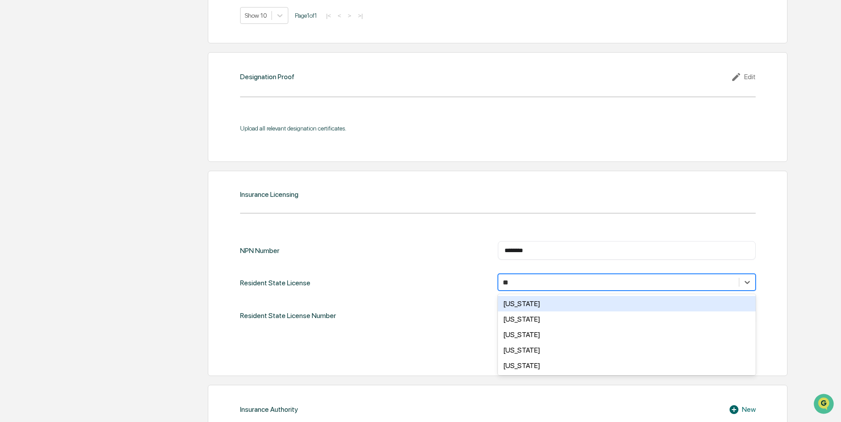
click at [548, 296] on div "[US_STATE]" at bounding box center [627, 303] width 258 height 15
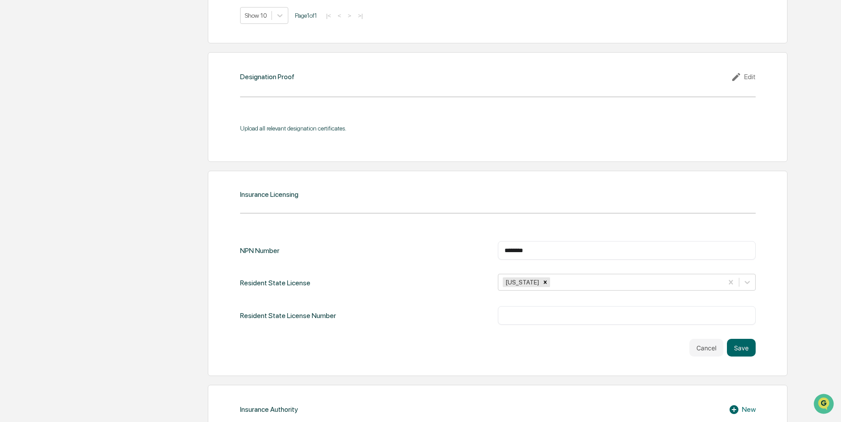
click at [420, 290] on div "NPN Number ******** ​ Resident State License [US_STATE] Resident State License …" at bounding box center [498, 283] width 516 height 84
click at [541, 311] on input "text" at bounding box center [627, 315] width 245 height 9
click at [744, 340] on button "Save" at bounding box center [741, 348] width 29 height 18
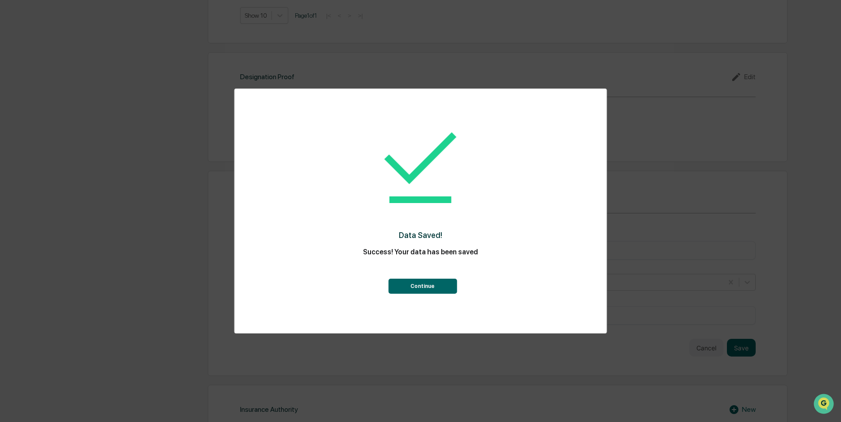
click at [415, 288] on button "Continue" at bounding box center [422, 286] width 69 height 15
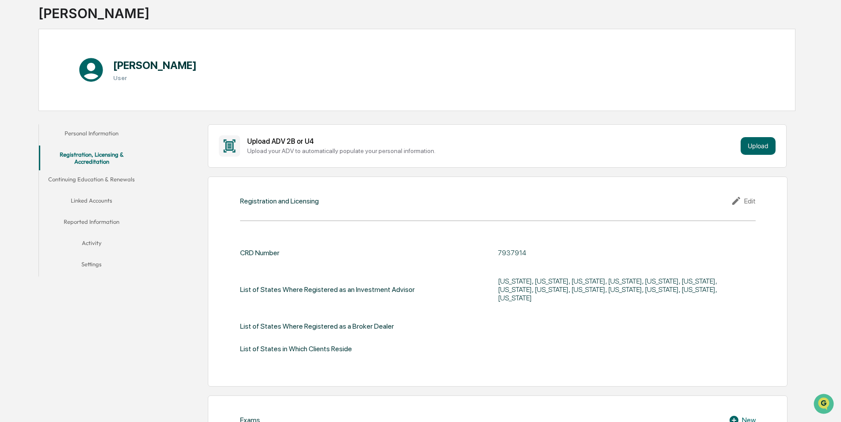
scroll to position [0, 0]
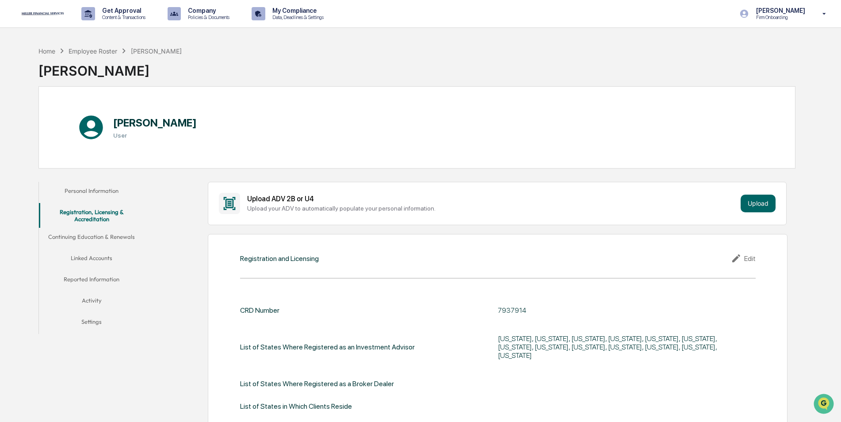
click at [111, 239] on button "Continuing Education & Renewals" at bounding box center [92, 238] width 106 height 21
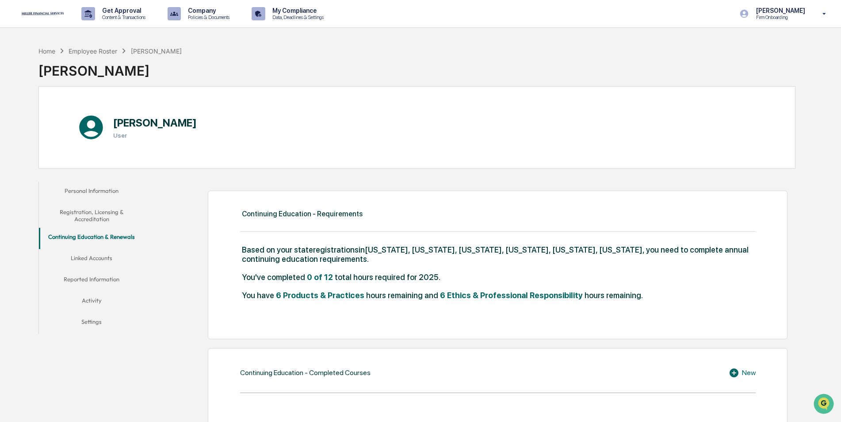
click at [99, 219] on button "Registration, Licensing & Accreditation" at bounding box center [92, 215] width 106 height 25
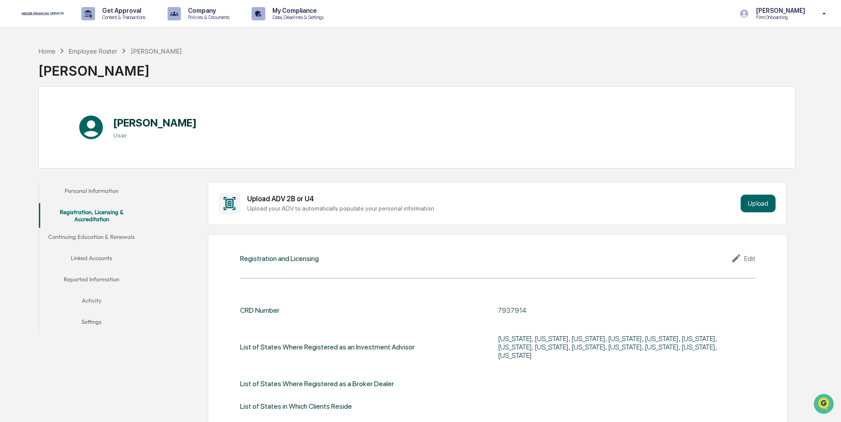
click at [617, 344] on div "[US_STATE], [US_STATE], [US_STATE], [US_STATE], [US_STATE], [US_STATE], [US_STA…" at bounding box center [608, 346] width 221 height 25
click at [693, 341] on div "[US_STATE], [US_STATE], [US_STATE], [US_STATE], [US_STATE], [US_STATE], [US_STA…" at bounding box center [608, 346] width 221 height 25
drag, startPoint x: 736, startPoint y: 336, endPoint x: 730, endPoint y: 337, distance: 6.4
click at [735, 336] on p "[US_STATE], [US_STATE], [US_STATE], [US_STATE], [US_STATE], [US_STATE], [US_STA…" at bounding box center [627, 346] width 258 height 25
click at [753, 264] on div "Edit" at bounding box center [743, 258] width 25 height 11
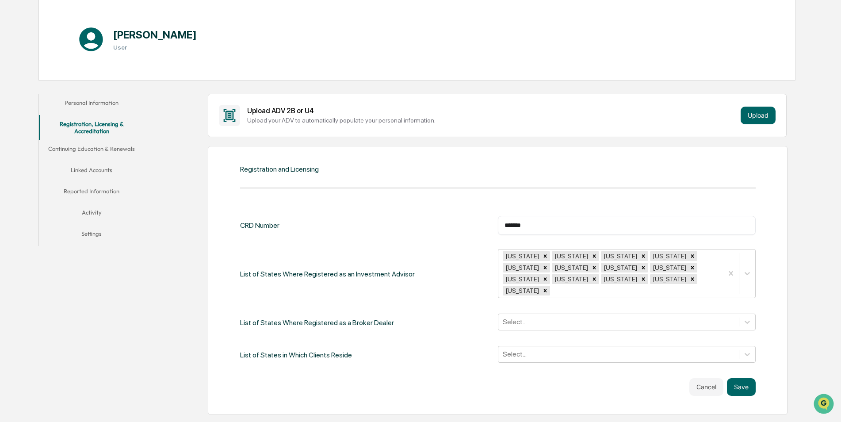
scroll to position [88, 0]
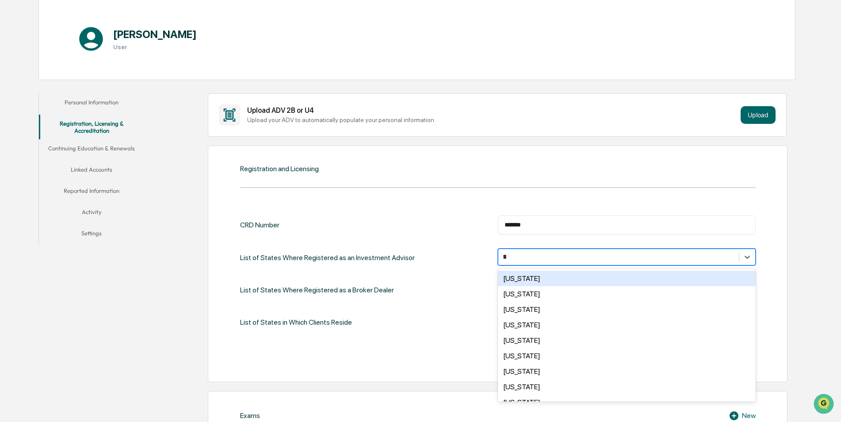
type input "**"
click at [627, 274] on div "[US_STATE]" at bounding box center [627, 278] width 258 height 15
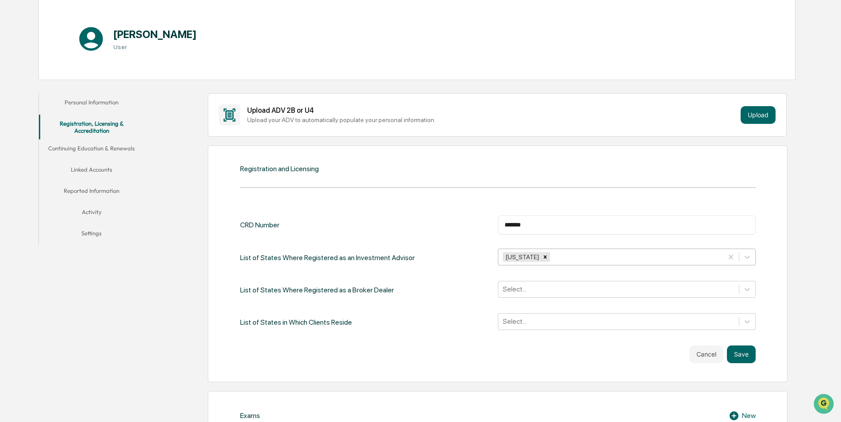
click at [752, 354] on button "Save" at bounding box center [741, 354] width 29 height 18
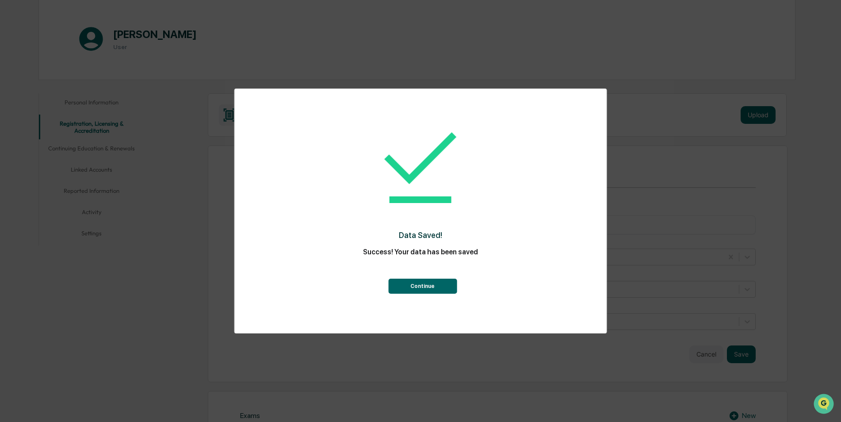
click at [426, 279] on button "Continue" at bounding box center [422, 286] width 69 height 15
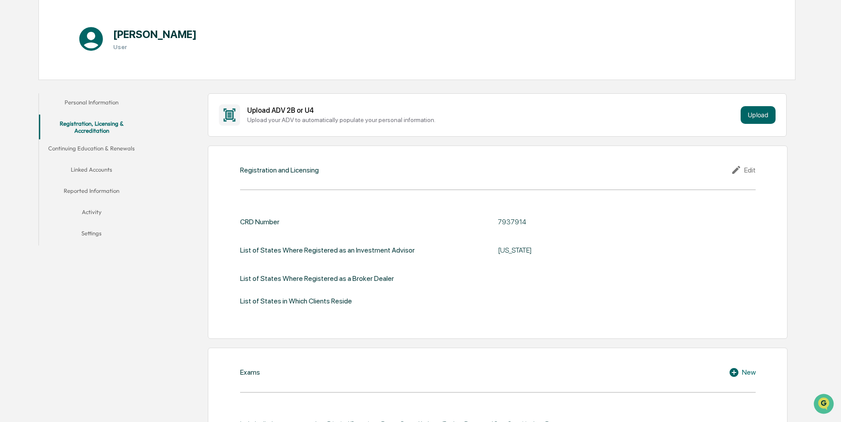
click at [109, 169] on button "Linked Accounts" at bounding box center [92, 171] width 106 height 21
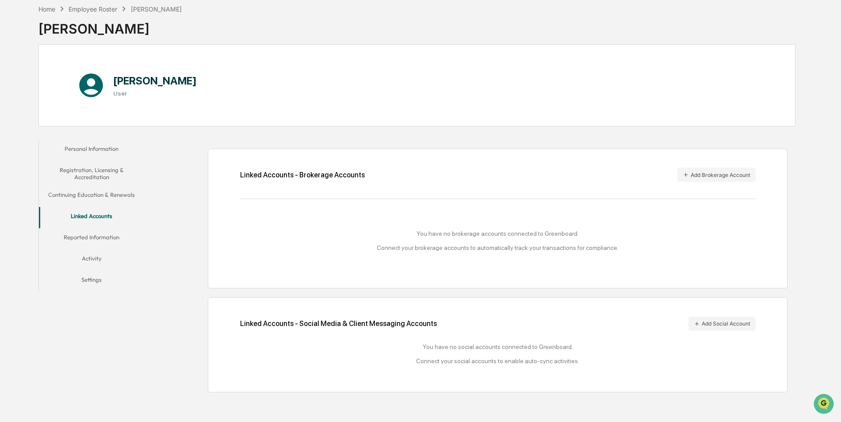
click at [107, 191] on button "Continuing Education & Renewals" at bounding box center [92, 196] width 106 height 21
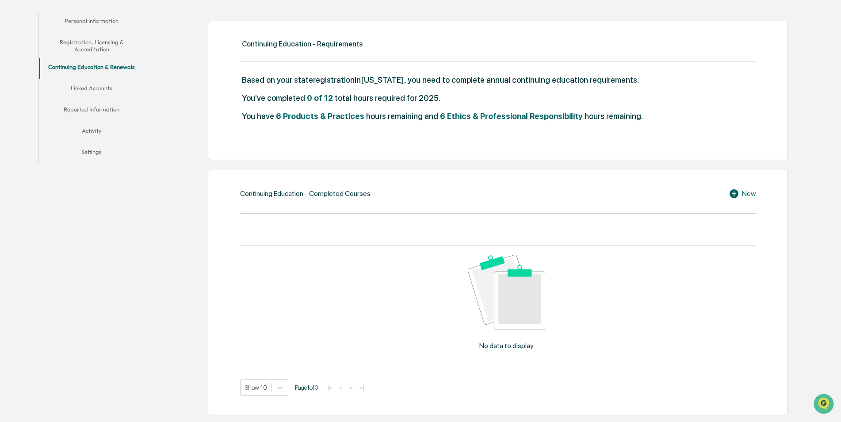
scroll to position [2, 0]
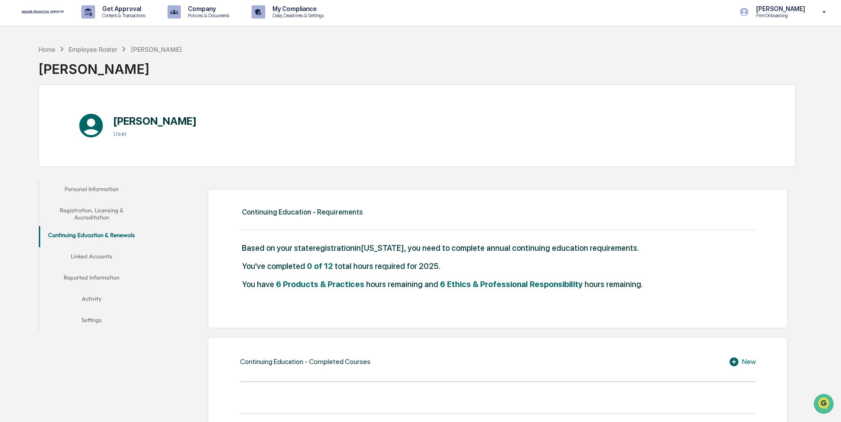
click at [92, 255] on button "Linked Accounts" at bounding box center [92, 257] width 106 height 21
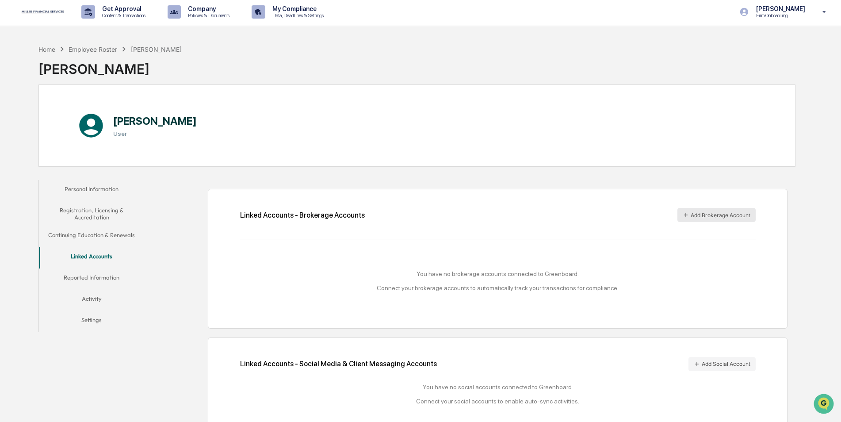
click at [699, 219] on button "Add Brokerage Account" at bounding box center [717, 215] width 78 height 14
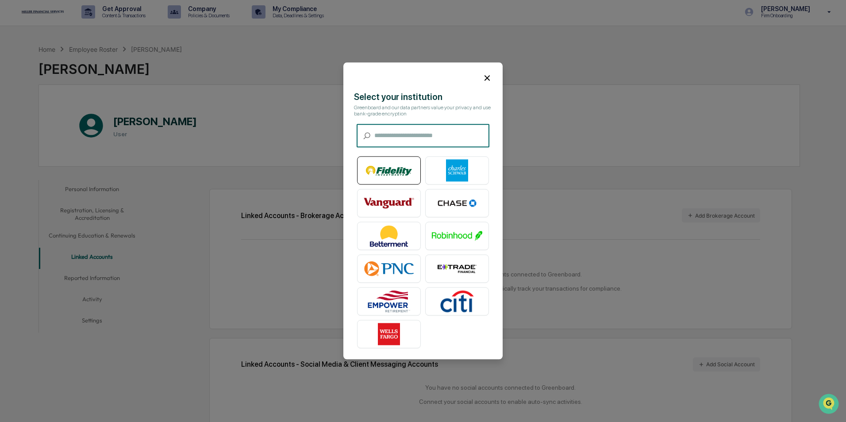
click at [390, 170] on img at bounding box center [389, 171] width 50 height 22
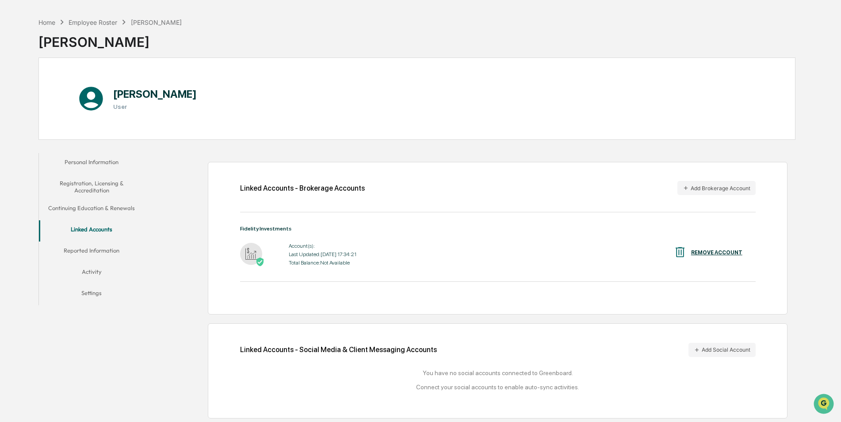
scroll to position [42, 0]
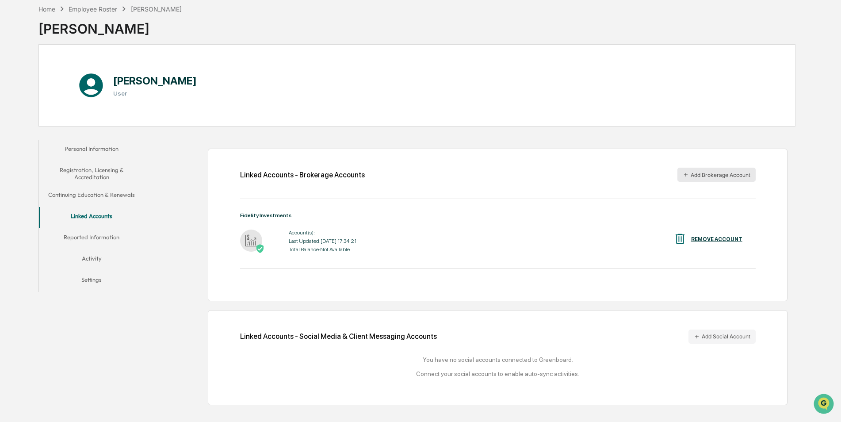
click at [706, 169] on button "Add Brokerage Account" at bounding box center [717, 175] width 78 height 14
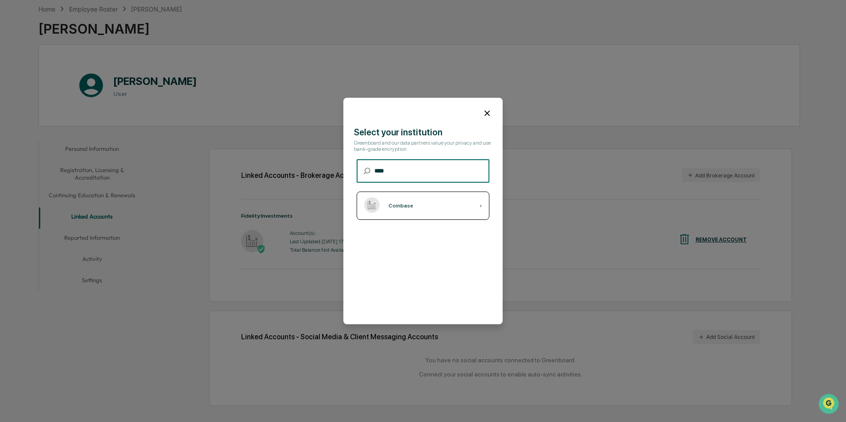
type input "****"
click at [424, 207] on div "Coinbase ›" at bounding box center [423, 206] width 133 height 28
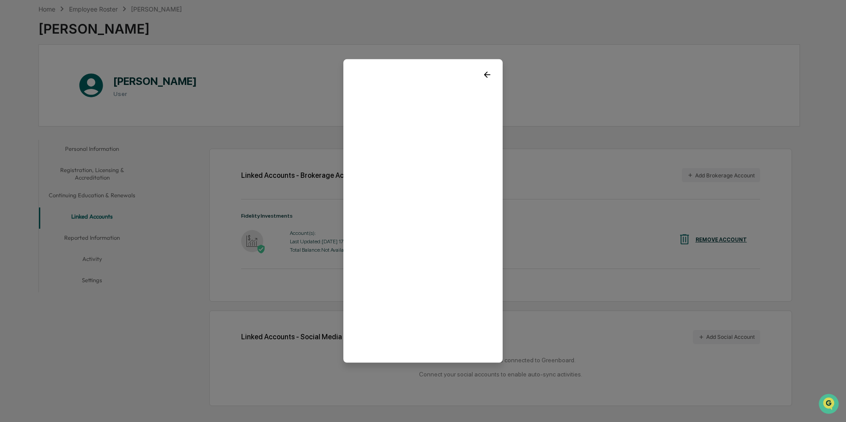
click at [482, 73] on icon at bounding box center [487, 75] width 10 height 10
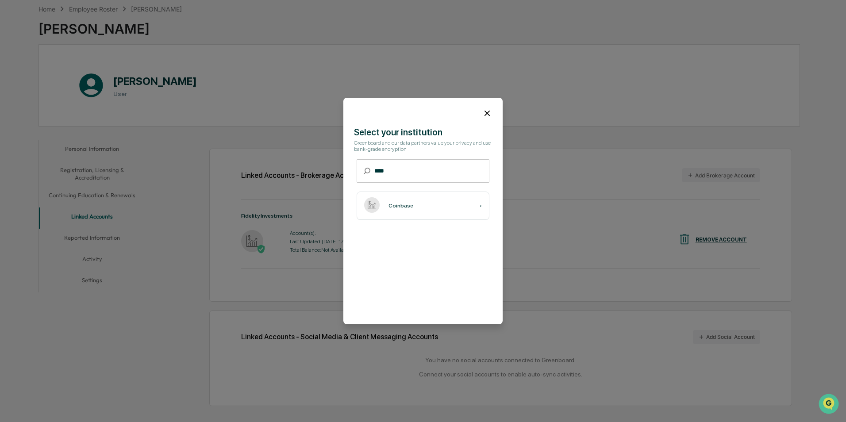
click at [419, 170] on input "****" at bounding box center [431, 170] width 115 height 23
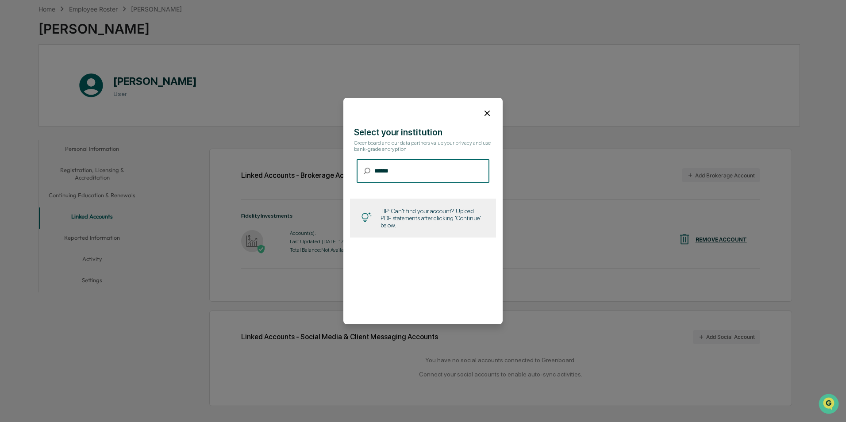
type input "******"
click at [487, 107] on div at bounding box center [422, 110] width 159 height 24
click at [483, 109] on icon at bounding box center [487, 113] width 10 height 10
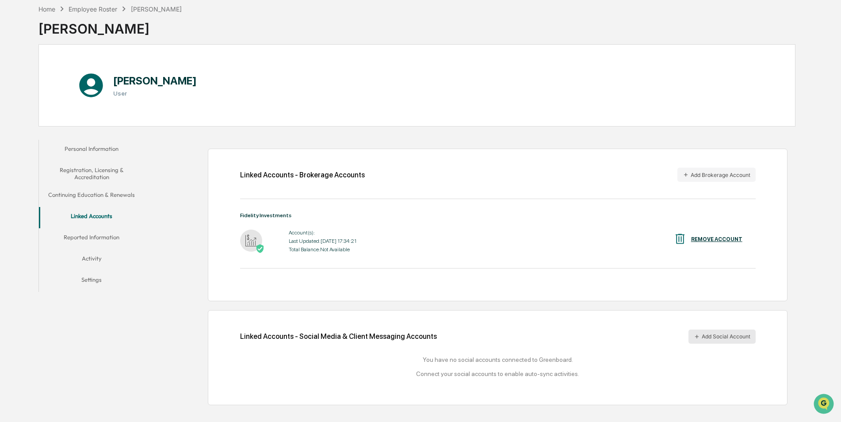
click at [715, 332] on button "Add Social Account" at bounding box center [722, 337] width 67 height 14
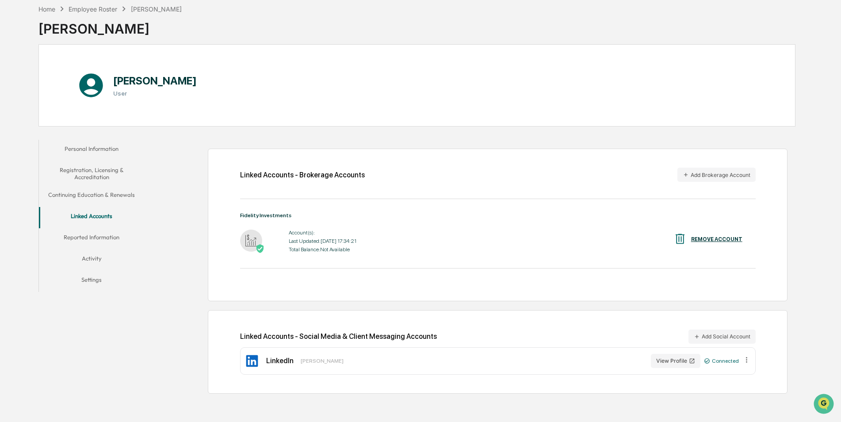
click at [103, 234] on button "Reported Information" at bounding box center [92, 238] width 106 height 21
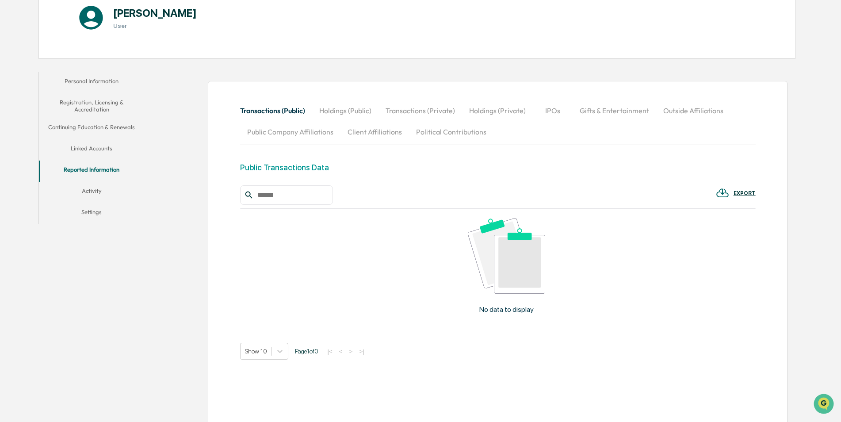
scroll to position [123, 0]
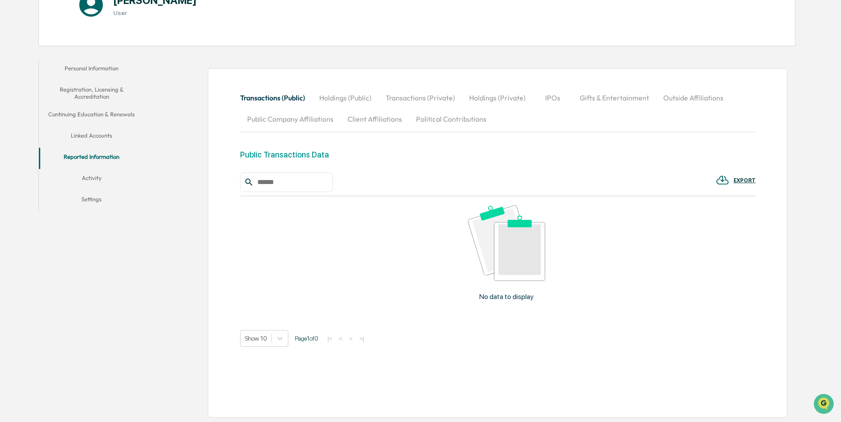
click at [347, 100] on button "Holdings (Public)" at bounding box center [345, 97] width 66 height 21
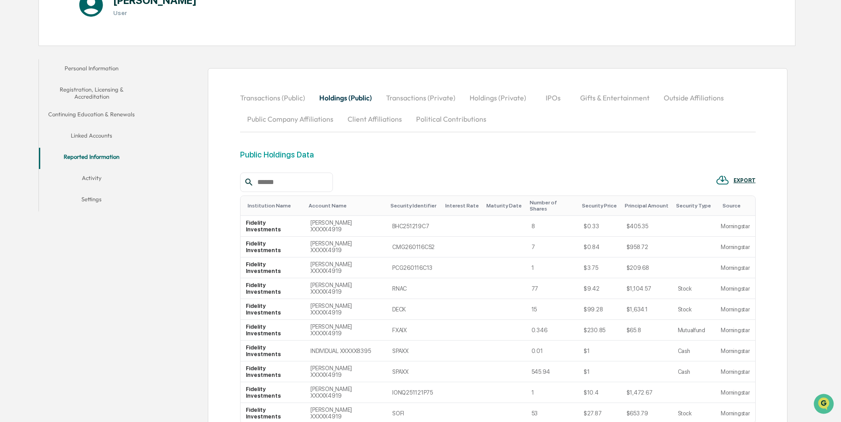
click at [403, 93] on button "Transactions (Private)" at bounding box center [421, 97] width 84 height 21
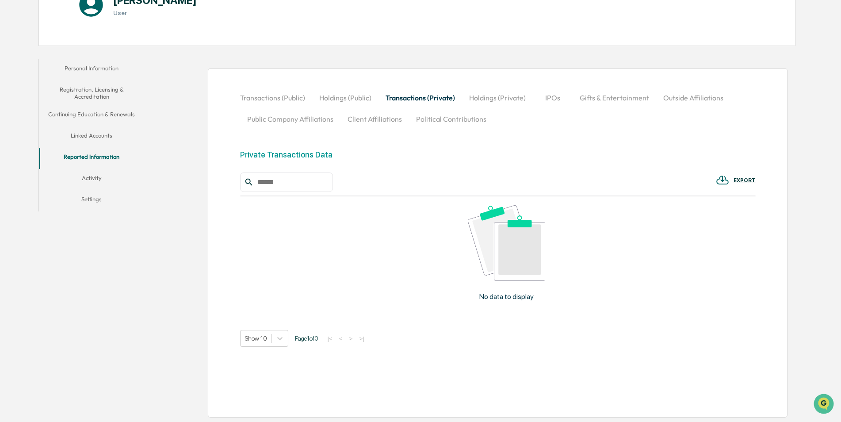
click at [495, 98] on button "Holdings (Private)" at bounding box center [497, 97] width 71 height 21
click at [561, 96] on button "IPOs" at bounding box center [553, 97] width 40 height 21
click at [619, 96] on button "Gifts & Entertainment" at bounding box center [615, 97] width 84 height 21
click at [669, 97] on button "Outside Affiliations" at bounding box center [694, 97] width 74 height 21
click at [286, 113] on button "Public Company Affiliations" at bounding box center [290, 118] width 100 height 21
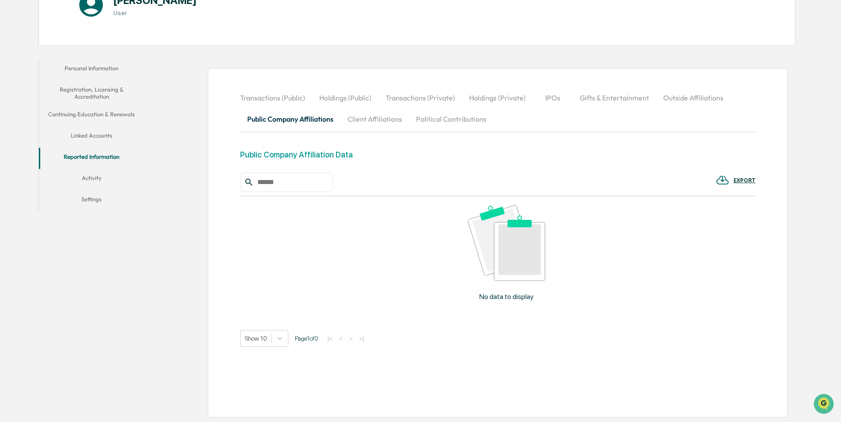
click at [370, 123] on button "Client Affiliations" at bounding box center [375, 118] width 69 height 21
click at [447, 126] on button "Political Contributions" at bounding box center [451, 118] width 84 height 21
click at [694, 99] on button "Outside Affiliations" at bounding box center [693, 97] width 74 height 21
click at [96, 173] on button "Activity" at bounding box center [92, 179] width 106 height 21
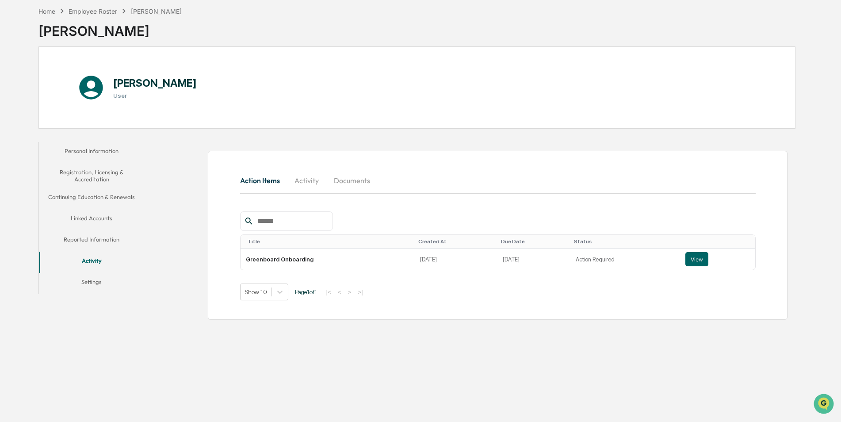
scroll to position [42, 0]
click at [83, 280] on button "Settings" at bounding box center [92, 281] width 106 height 21
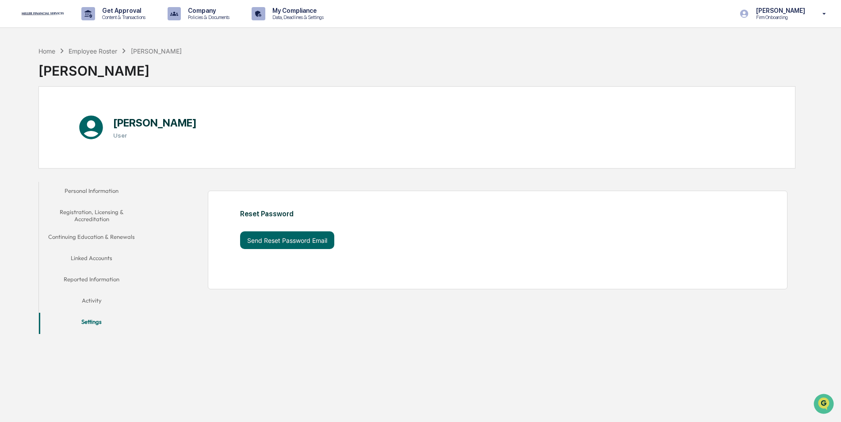
scroll to position [42, 0]
